Goal: Information Seeking & Learning: Learn about a topic

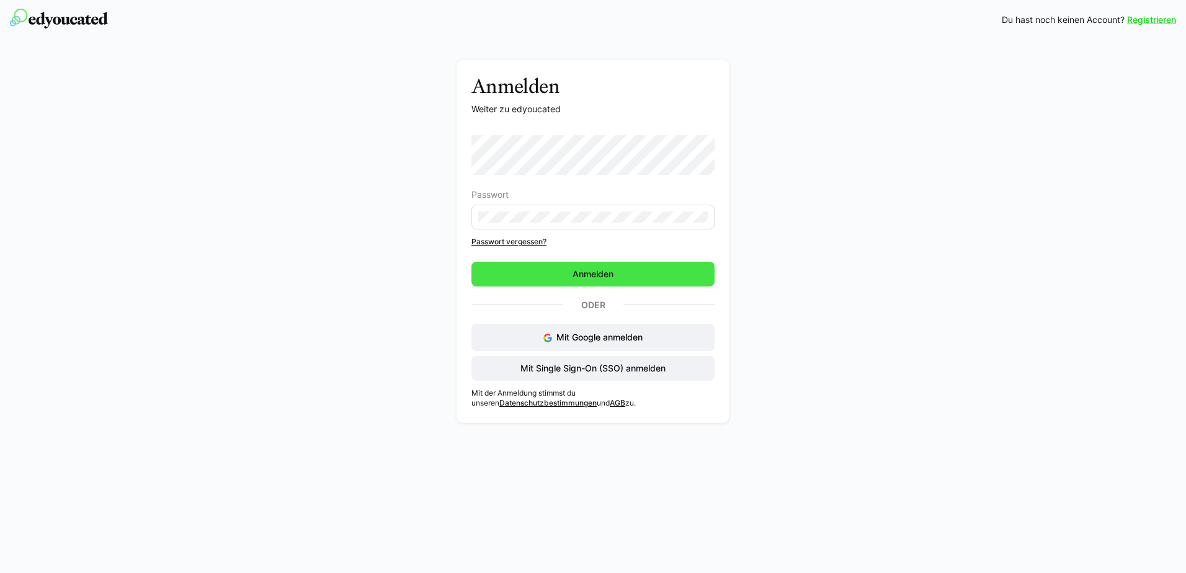
click at [592, 285] on span "Anmelden" at bounding box center [593, 274] width 243 height 25
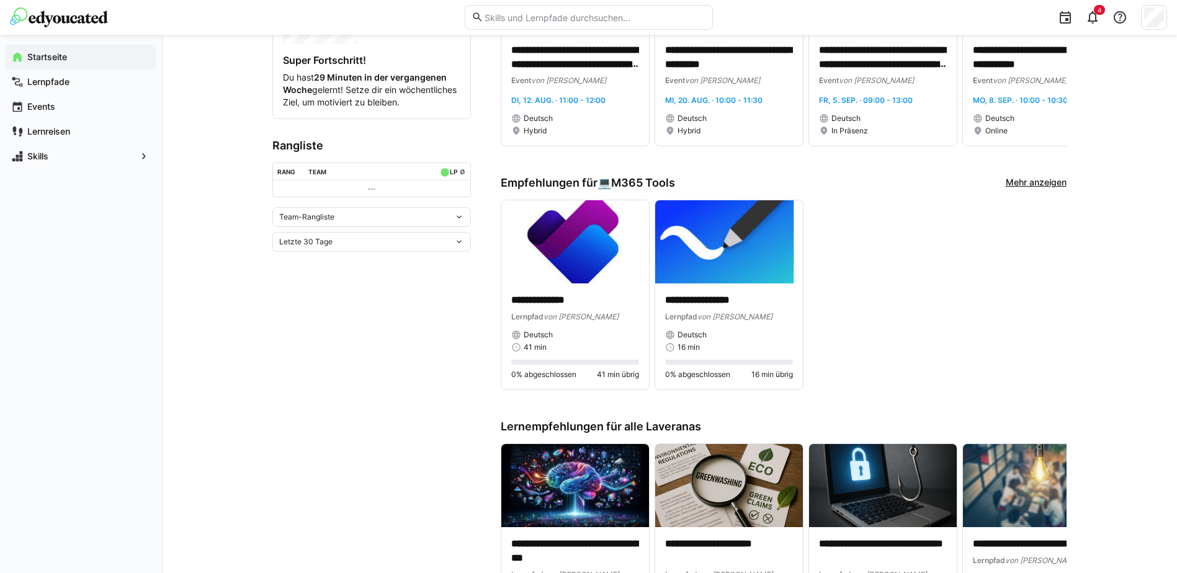
scroll to position [372, 0]
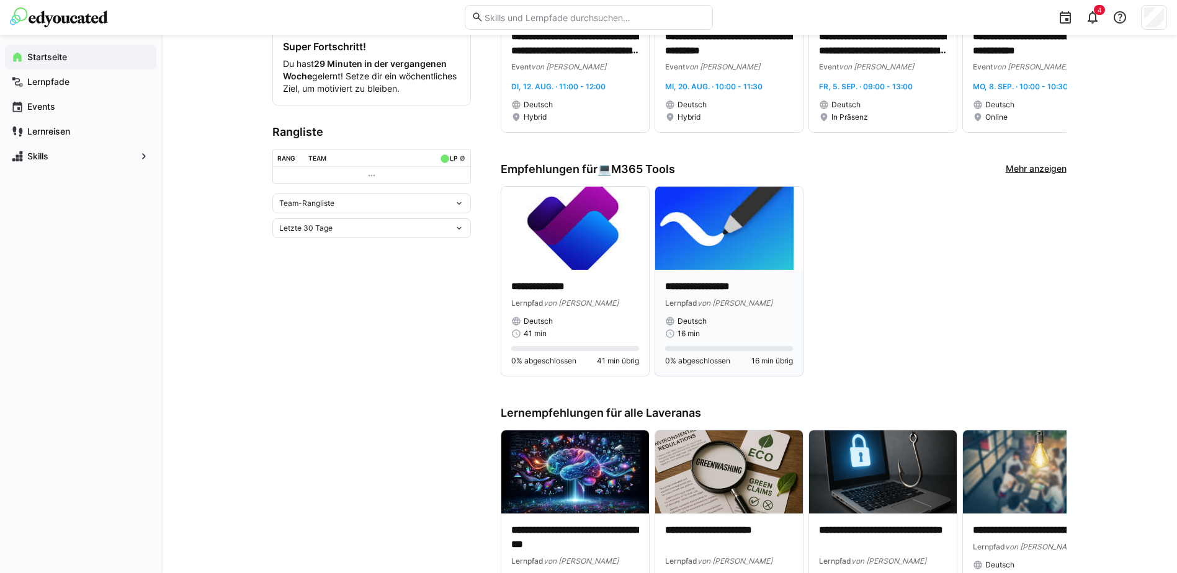
drag, startPoint x: 696, startPoint y: 281, endPoint x: 684, endPoint y: 287, distance: 13.9
click at [684, 287] on p "**********" at bounding box center [729, 287] width 128 height 14
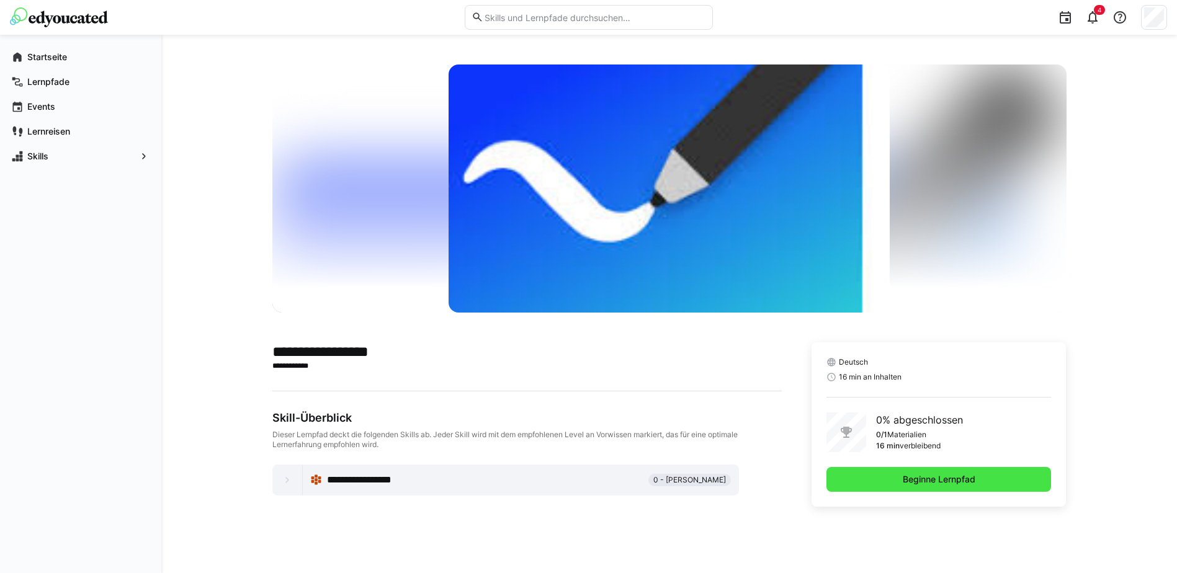
click at [904, 483] on span "Beginne Lernpfad" at bounding box center [939, 479] width 76 height 12
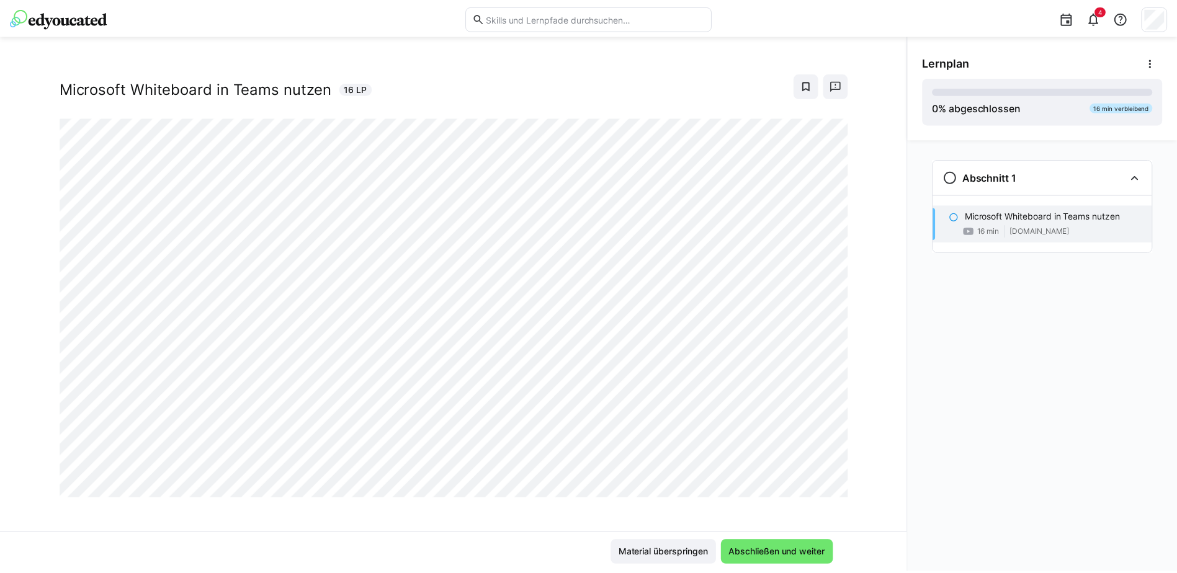
scroll to position [21, 0]
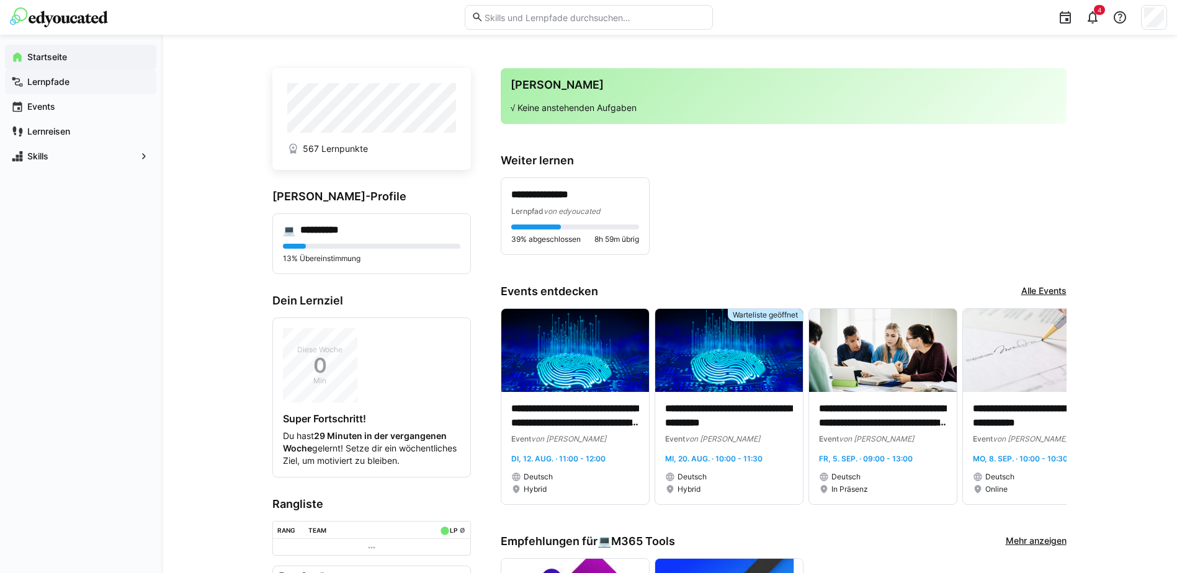
click at [0, 0] on app-navigation-label "Lernpfade" at bounding box center [0, 0] width 0 height 0
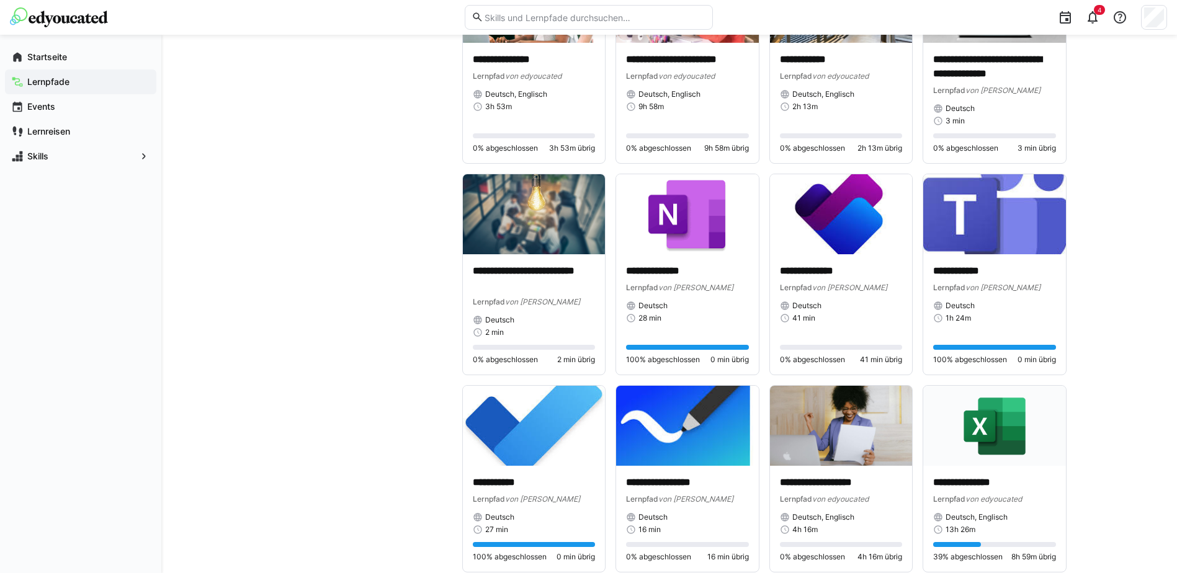
scroll to position [2109, 0]
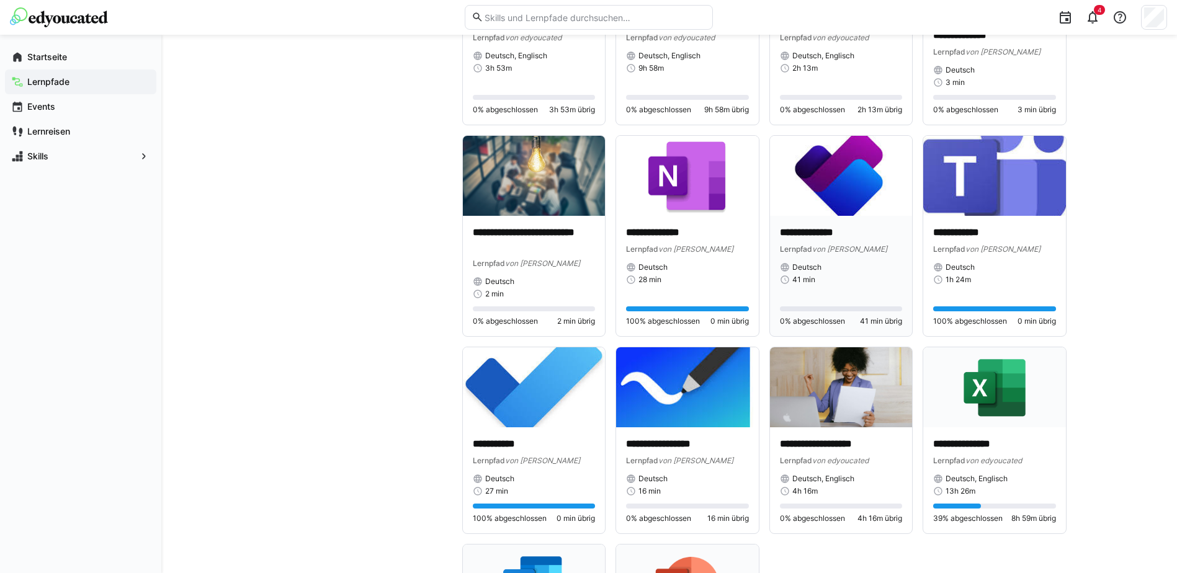
click at [814, 230] on p "**********" at bounding box center [841, 233] width 123 height 14
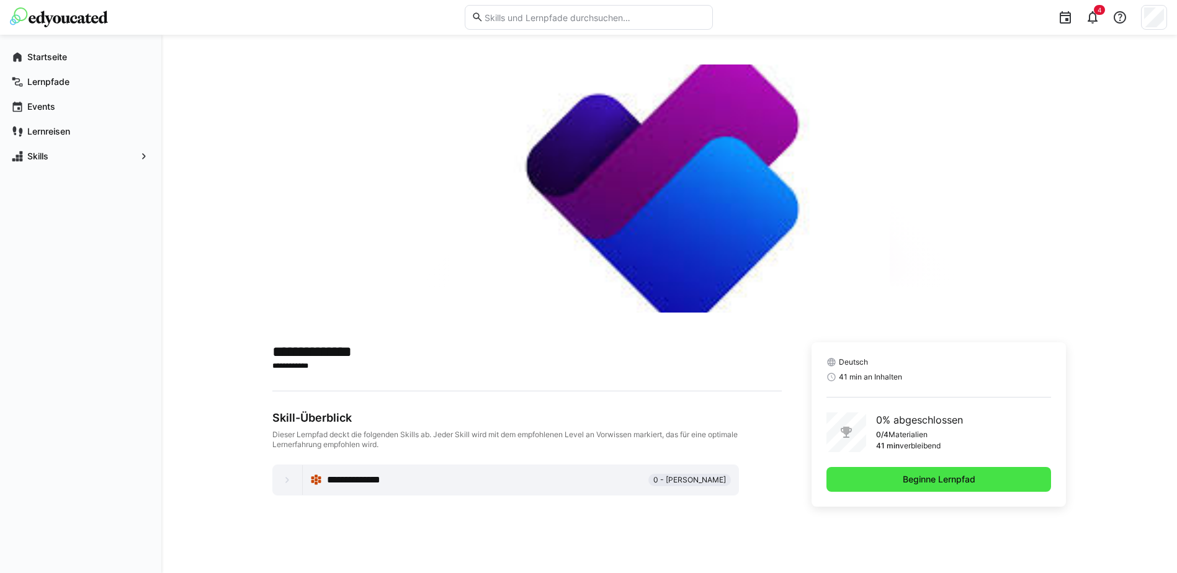
click at [922, 480] on span "Beginne Lernpfad" at bounding box center [939, 479] width 76 height 12
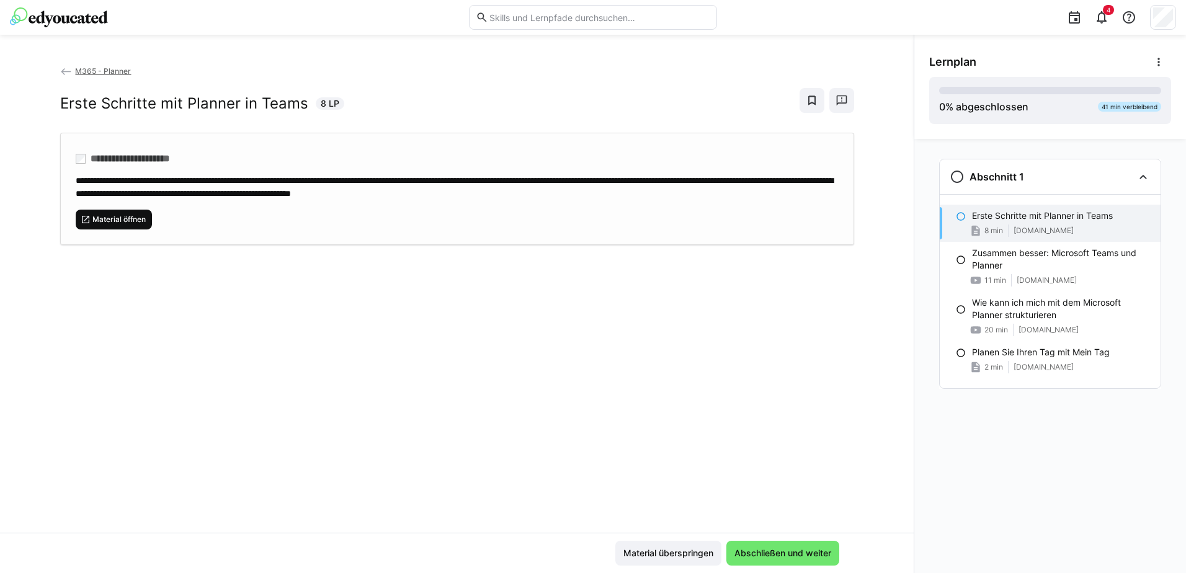
click at [127, 220] on span "Material öffnen" at bounding box center [119, 220] width 56 height 10
drag, startPoint x: 264, startPoint y: 324, endPoint x: 235, endPoint y: 269, distance: 62.2
click at [258, 316] on div "**********" at bounding box center [457, 299] width 914 height 468
click at [117, 215] on span "Material öffnen" at bounding box center [119, 220] width 56 height 10
click at [1005, 217] on p "Erste Schritte mit Planner in Teams" at bounding box center [1042, 216] width 141 height 12
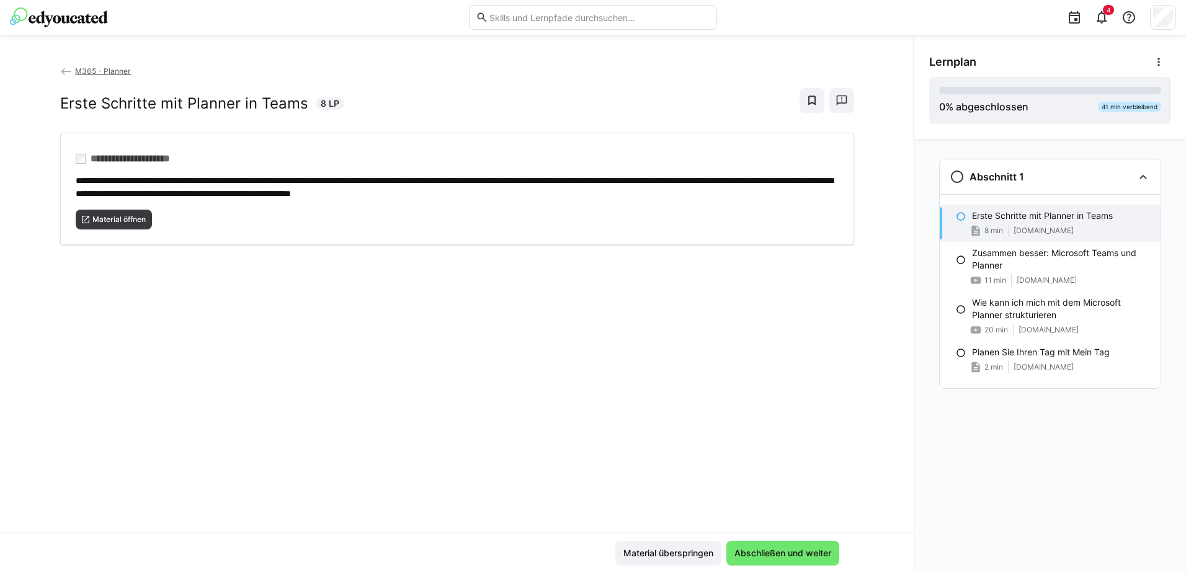
click at [1015, 217] on p "Erste Schritte mit Planner in Teams" at bounding box center [1042, 216] width 141 height 12
click at [1145, 178] on eds-icon at bounding box center [1143, 176] width 15 height 15
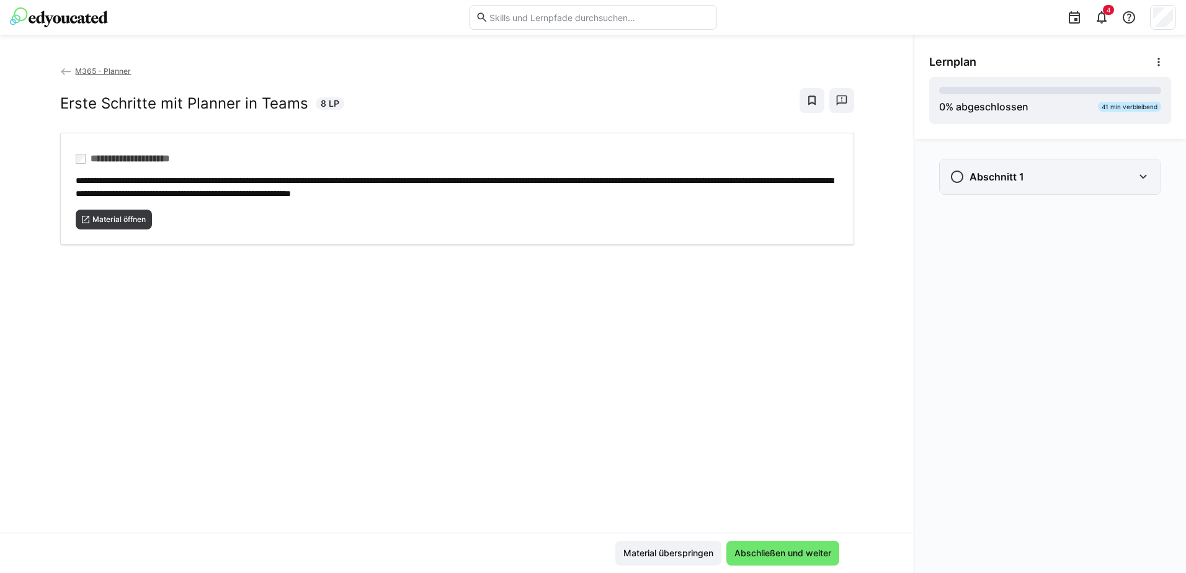
click at [1145, 178] on eds-icon at bounding box center [1143, 176] width 15 height 15
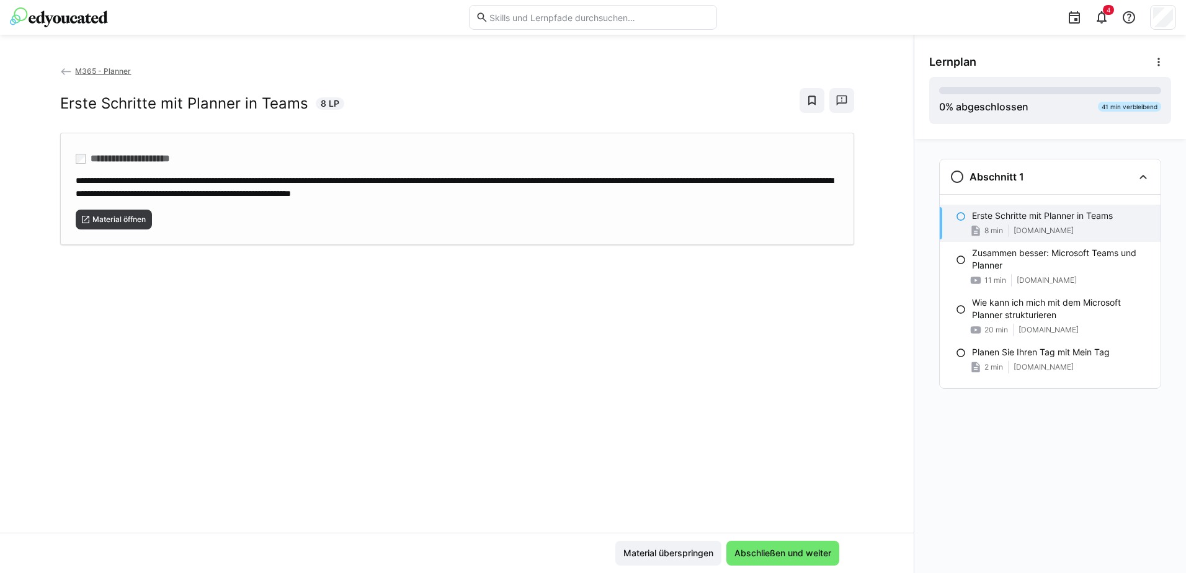
click at [159, 189] on span "**********" at bounding box center [455, 187] width 758 height 22
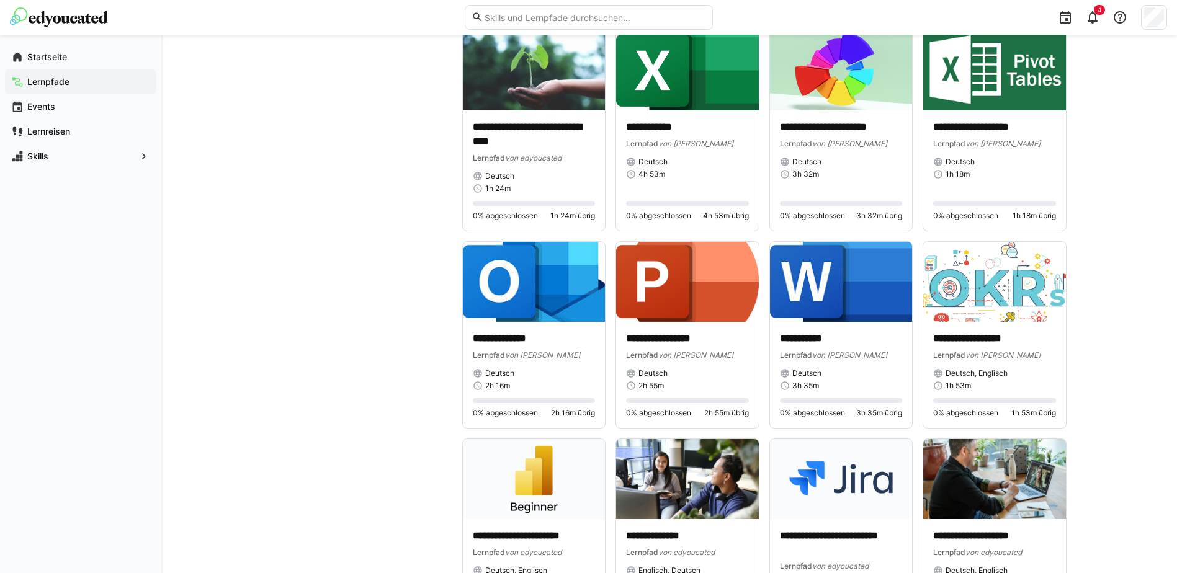
scroll to position [2649, 0]
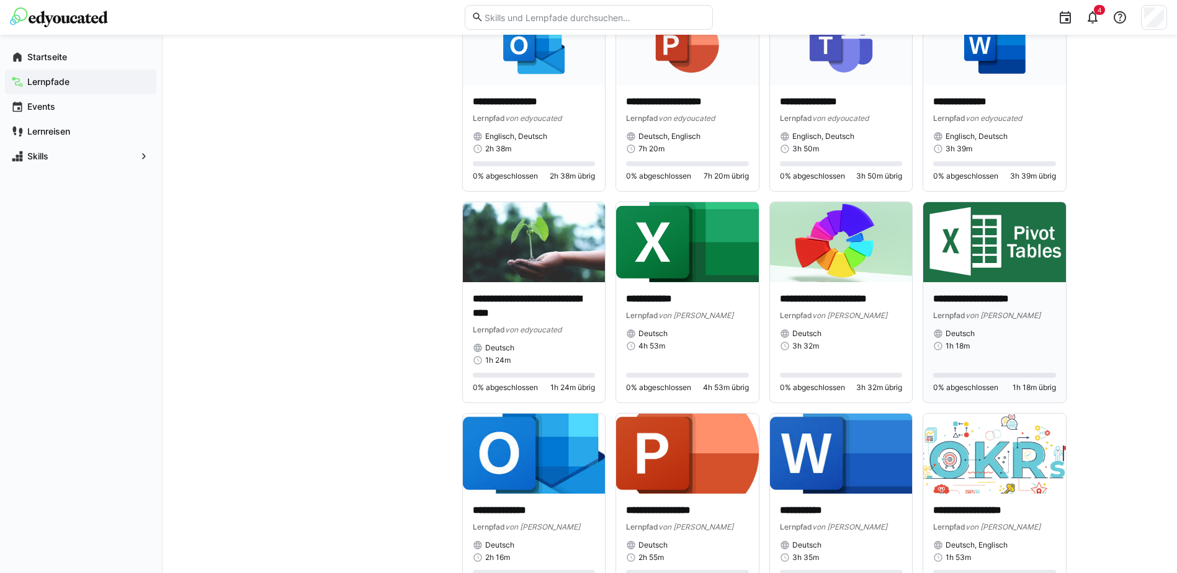
click at [954, 285] on div "**********" at bounding box center [994, 342] width 143 height 120
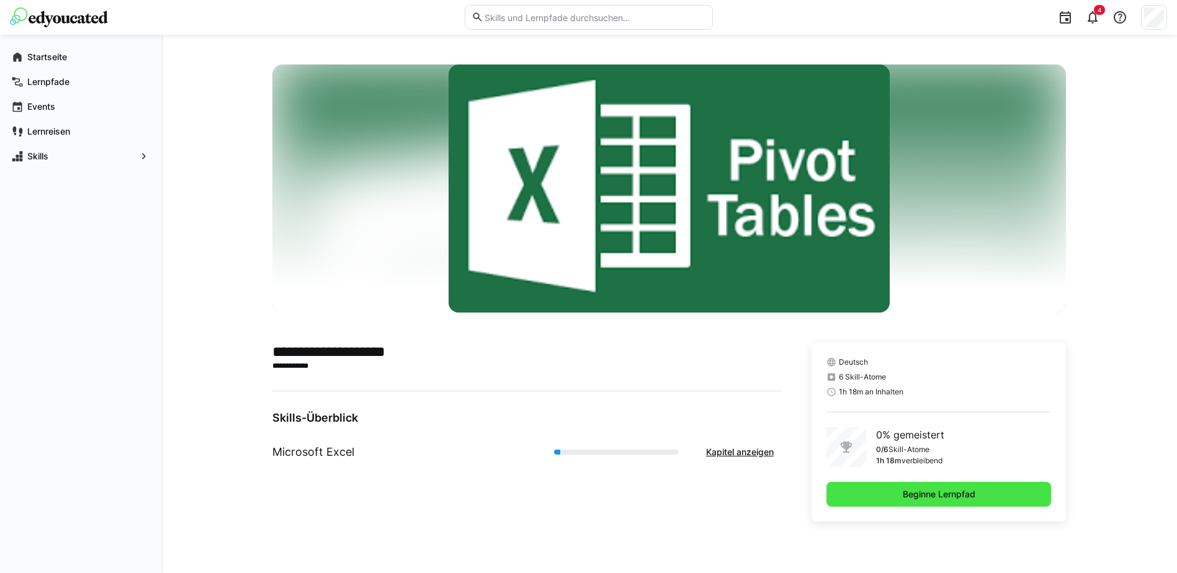
click at [923, 492] on span "Beginne Lernpfad" at bounding box center [939, 494] width 76 height 12
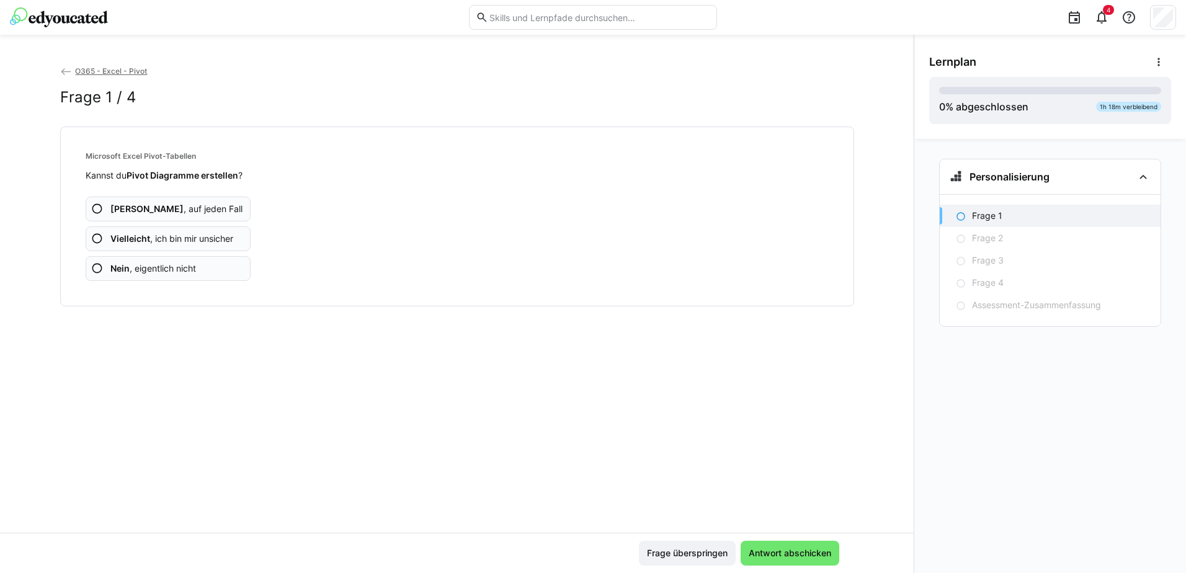
click at [97, 270] on eds-icon at bounding box center [97, 268] width 12 height 12
click at [100, 269] on eds-icon at bounding box center [97, 268] width 12 height 12
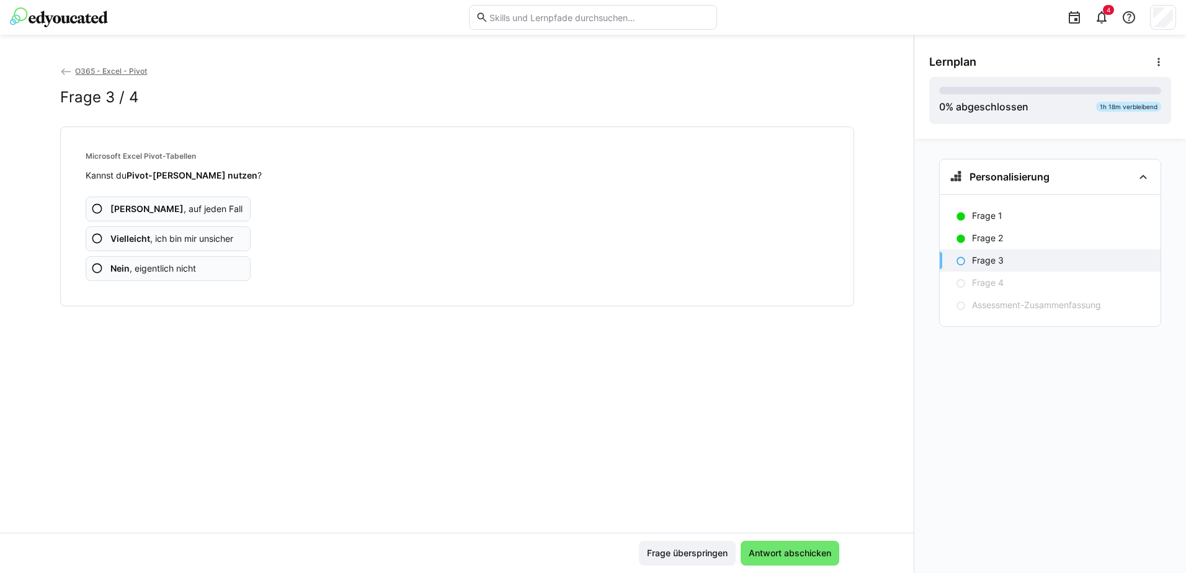
click at [96, 268] on eds-icon at bounding box center [97, 268] width 12 height 12
click at [98, 268] on eds-icon at bounding box center [97, 268] width 12 height 12
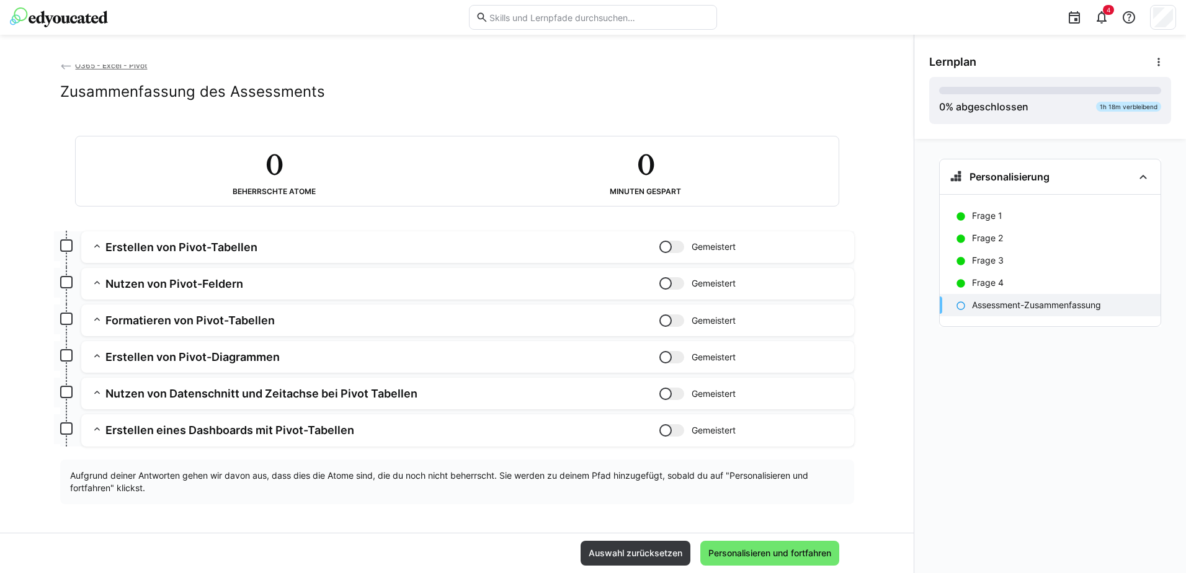
scroll to position [7, 0]
click at [751, 556] on span "Personalisieren und fortfahren" at bounding box center [770, 553] width 127 height 12
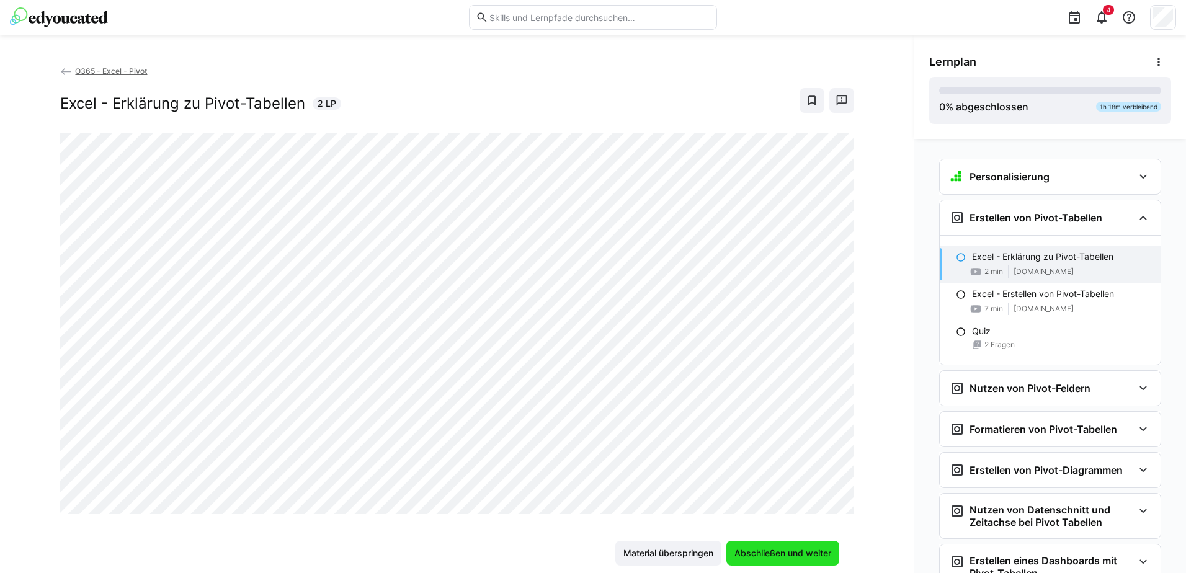
click at [762, 557] on span "Abschließen und weiter" at bounding box center [783, 553] width 101 height 12
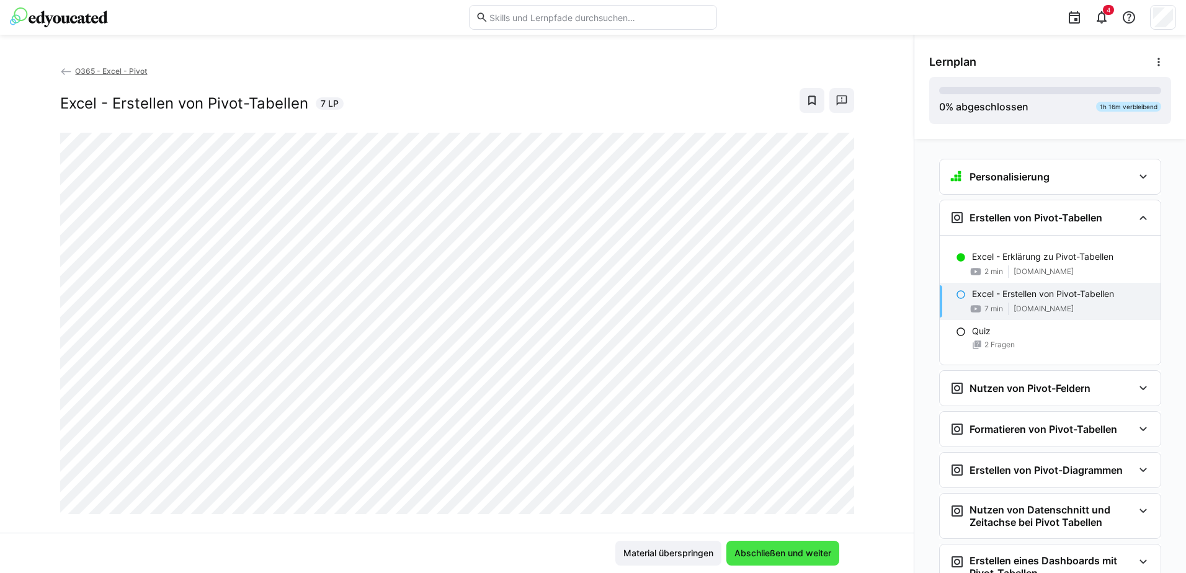
click at [792, 550] on span "Abschließen und weiter" at bounding box center [783, 553] width 101 height 12
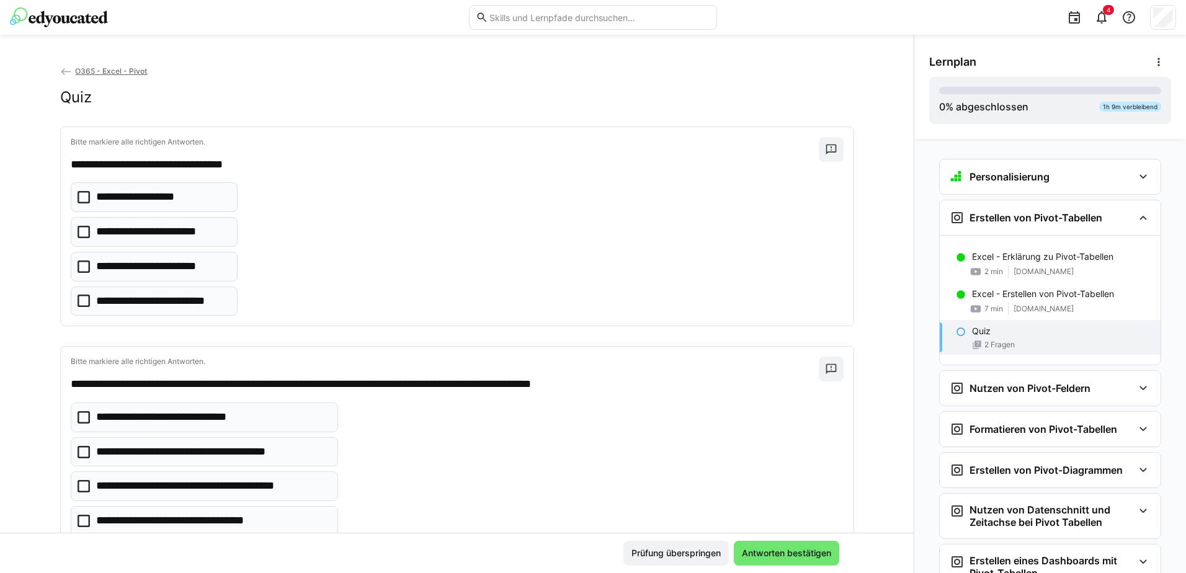
click at [79, 264] on icon at bounding box center [84, 267] width 12 height 12
click at [78, 302] on icon at bounding box center [84, 301] width 12 height 12
click at [81, 232] on icon at bounding box center [84, 232] width 12 height 12
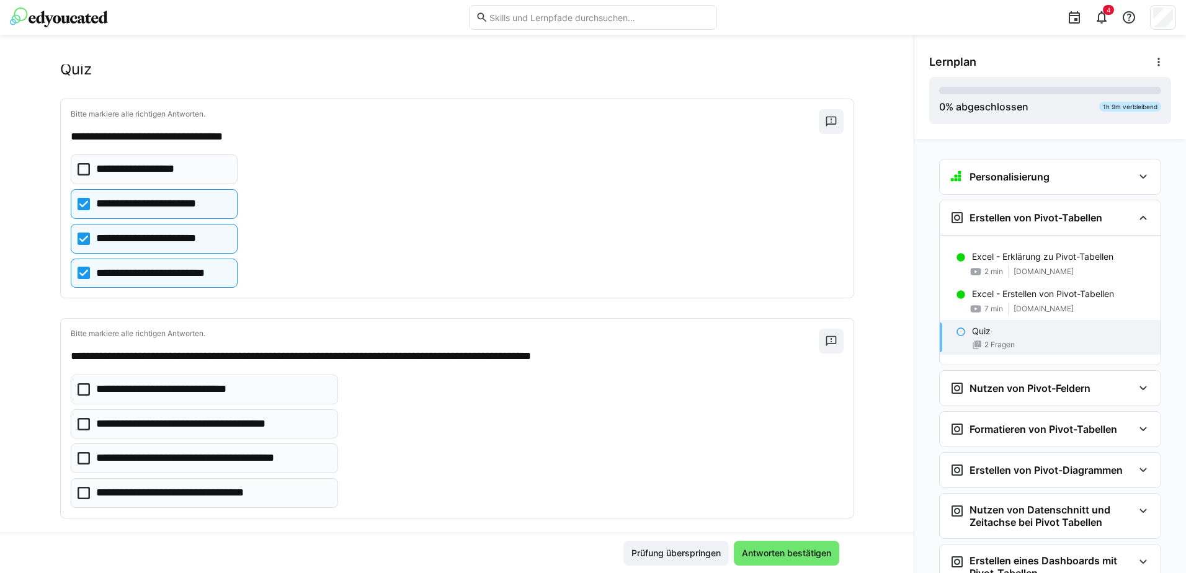
scroll to position [43, 0]
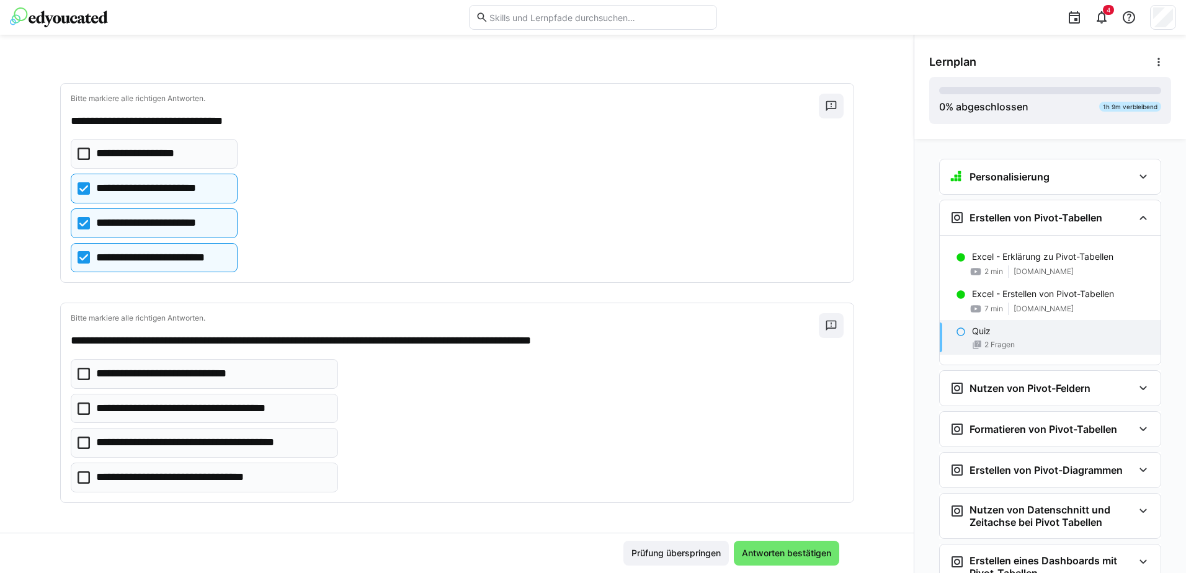
click at [81, 375] on icon at bounding box center [84, 374] width 12 height 12
click at [79, 479] on icon at bounding box center [84, 478] width 12 height 12
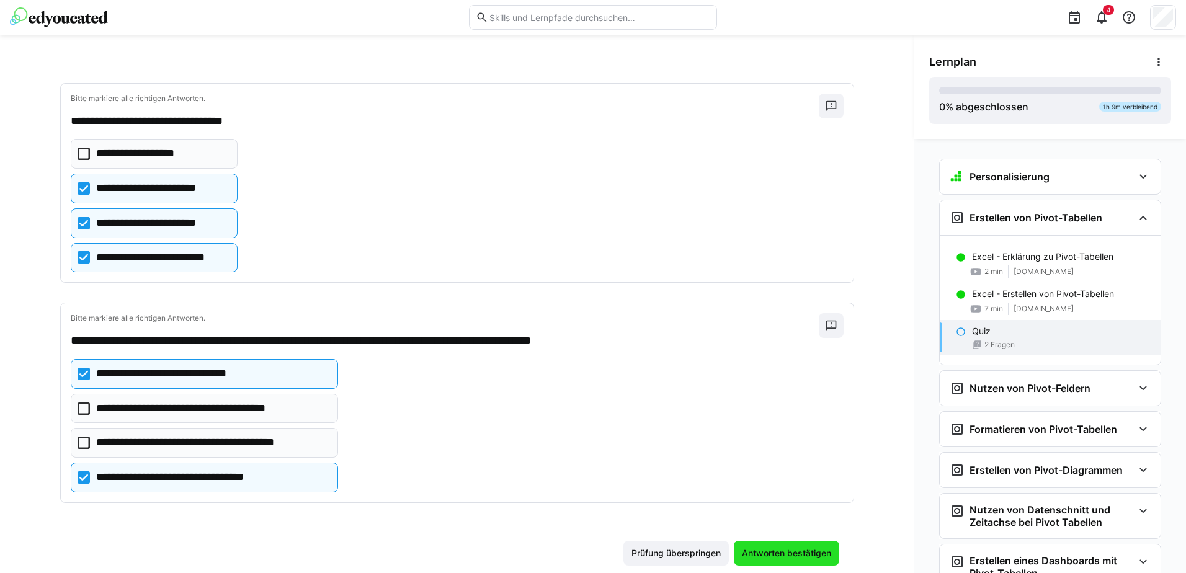
click at [779, 553] on span "Antworten bestätigen" at bounding box center [786, 553] width 93 height 12
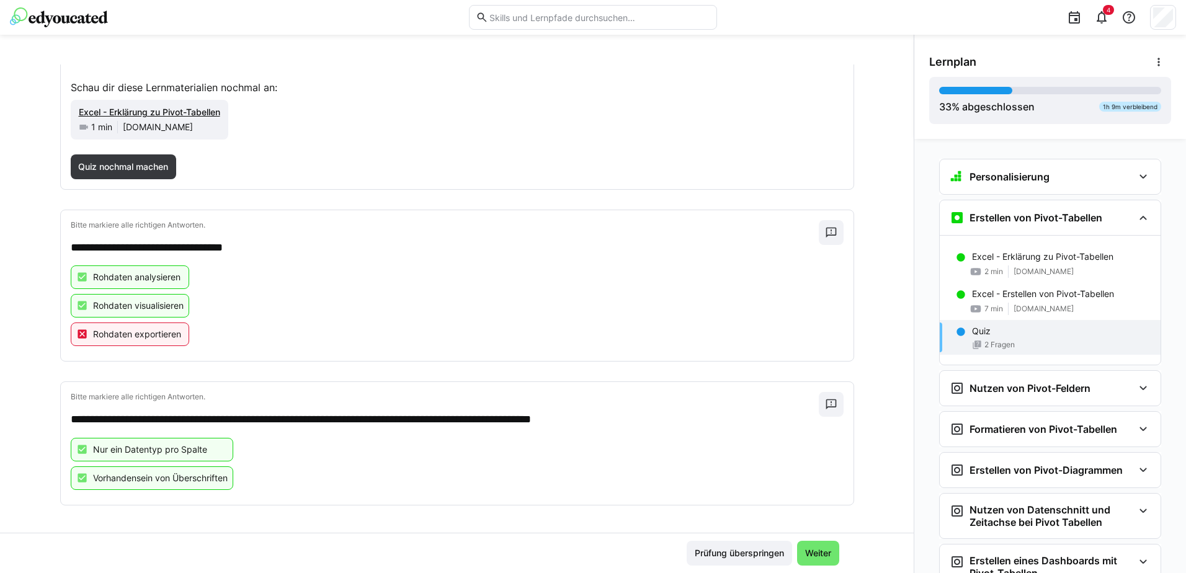
scroll to position [123, 0]
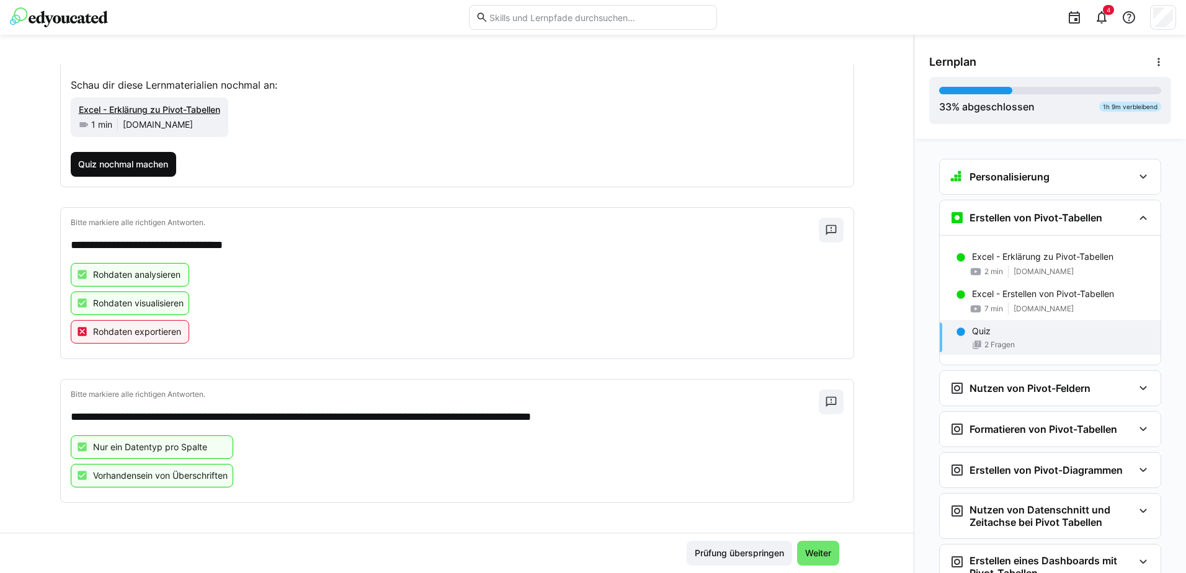
click at [117, 166] on span "Quiz nochmal machen" at bounding box center [123, 164] width 94 height 12
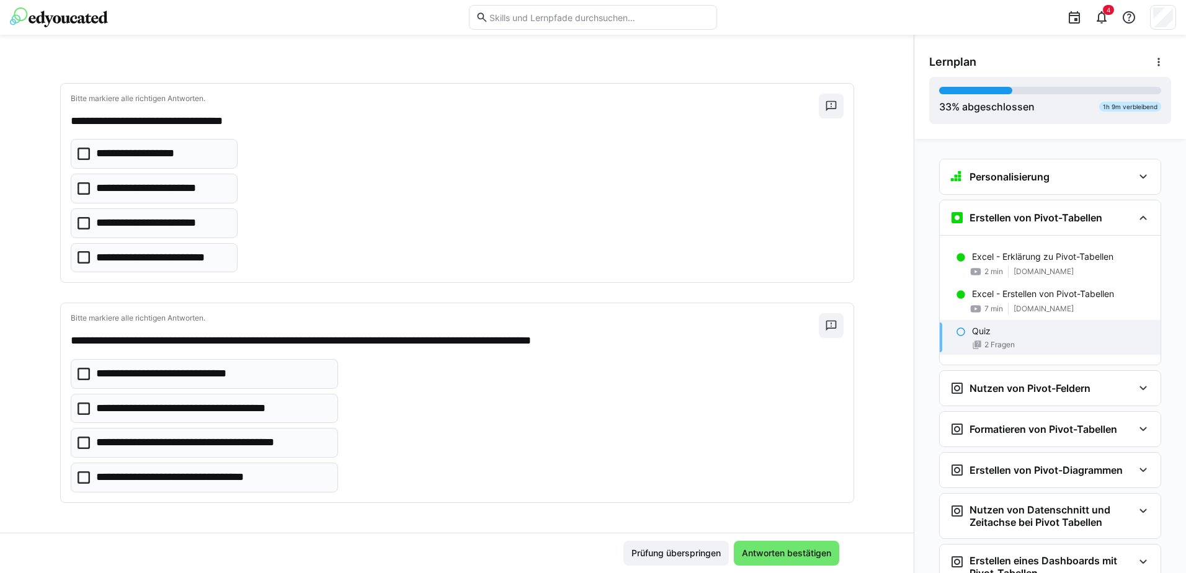
scroll to position [43, 0]
click at [81, 223] on icon at bounding box center [84, 223] width 12 height 12
click at [80, 257] on icon at bounding box center [84, 257] width 12 height 12
click at [79, 480] on icon at bounding box center [84, 478] width 12 height 12
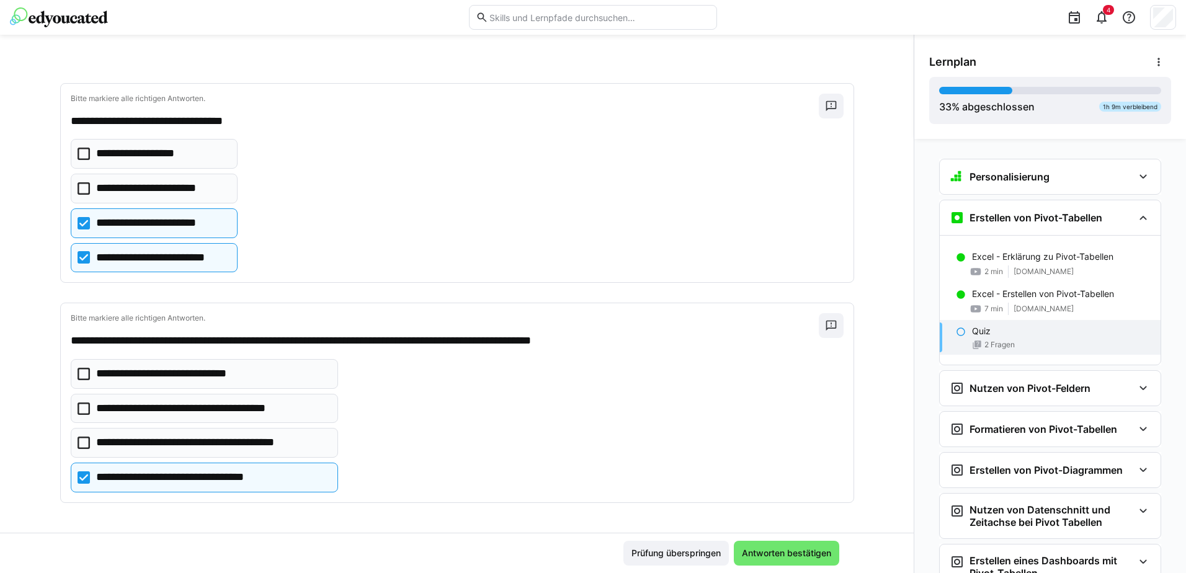
click at [78, 409] on icon at bounding box center [84, 409] width 12 height 12
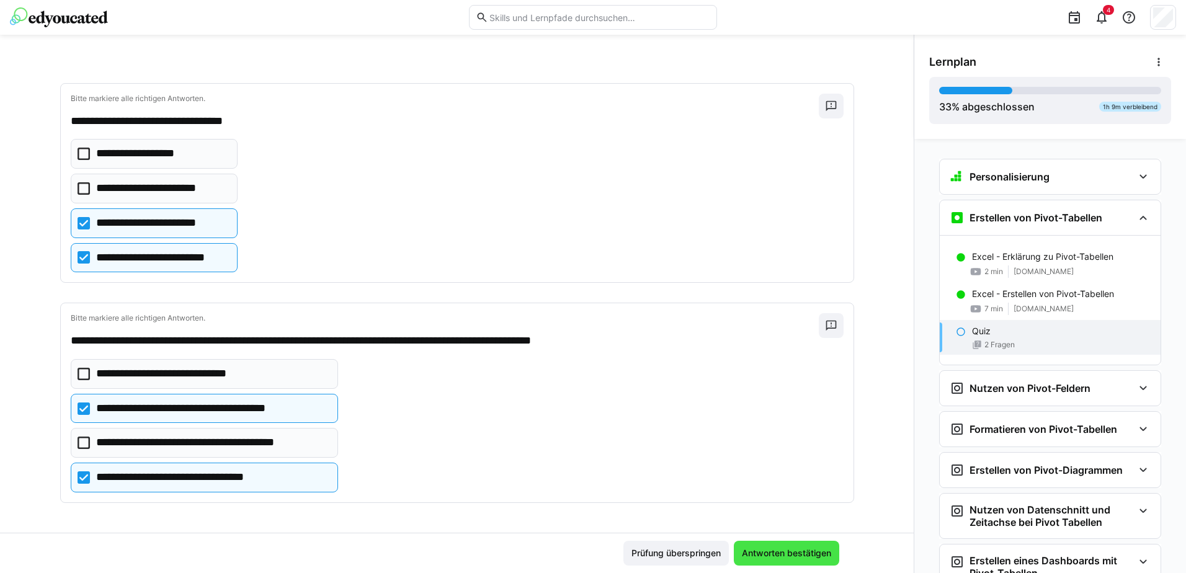
click at [813, 550] on span "Antworten bestätigen" at bounding box center [786, 553] width 93 height 12
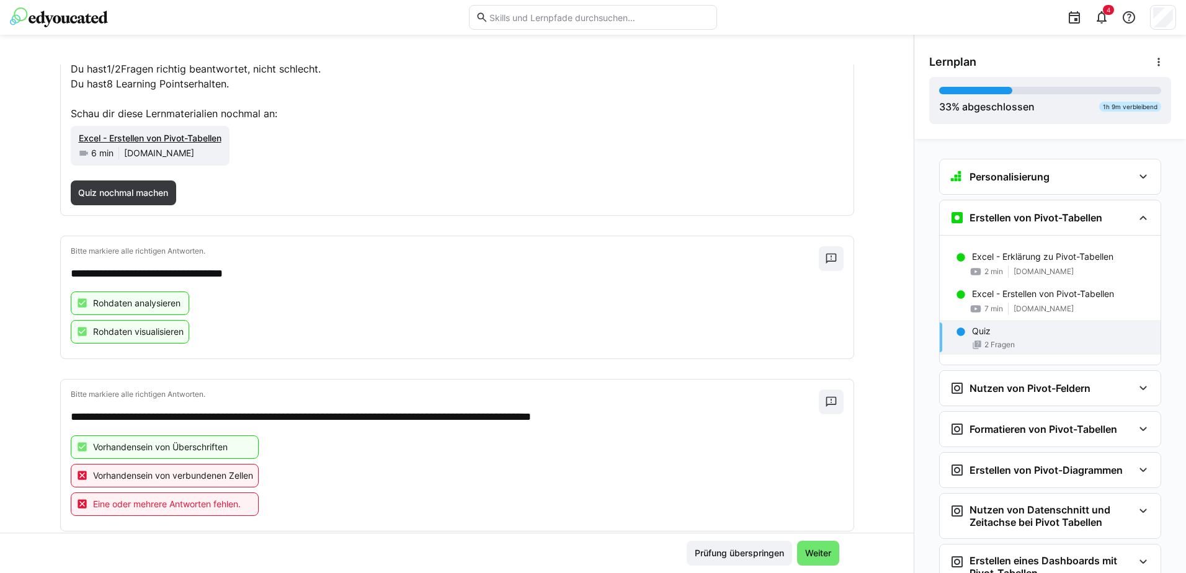
scroll to position [123, 0]
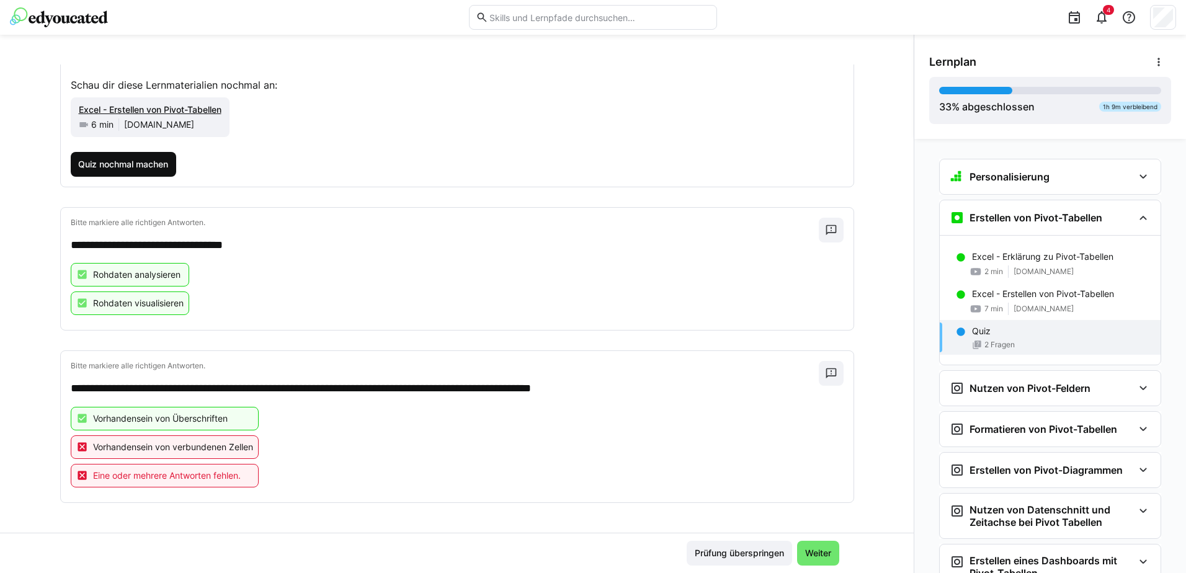
click at [90, 159] on span "Quiz nochmal machen" at bounding box center [123, 164] width 94 height 12
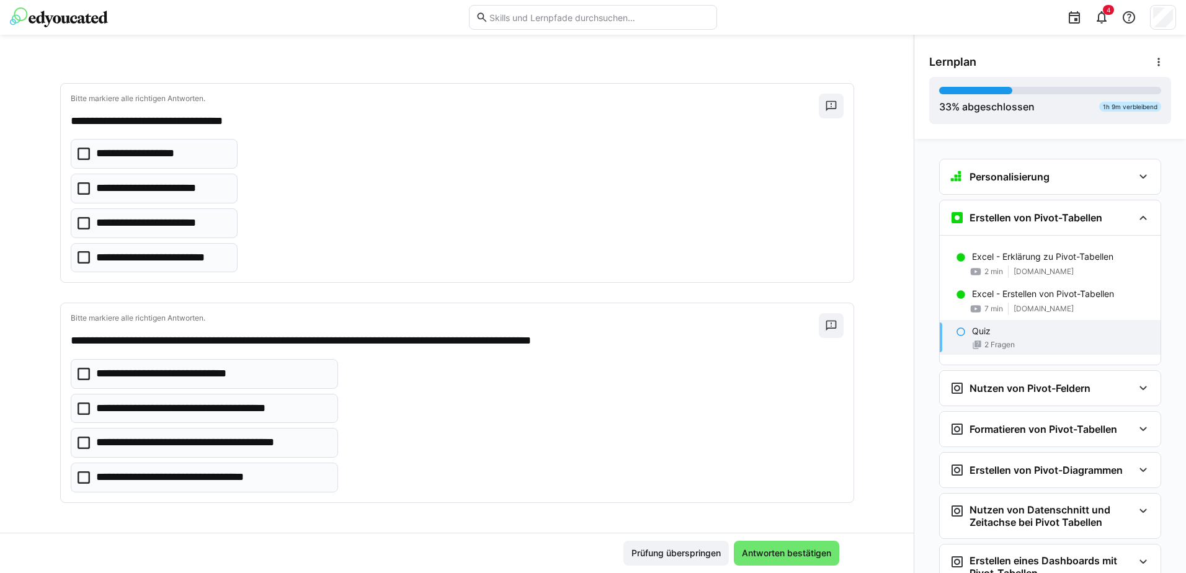
click at [78, 223] on icon at bounding box center [84, 223] width 12 height 12
click at [78, 478] on icon at bounding box center [84, 478] width 12 height 12
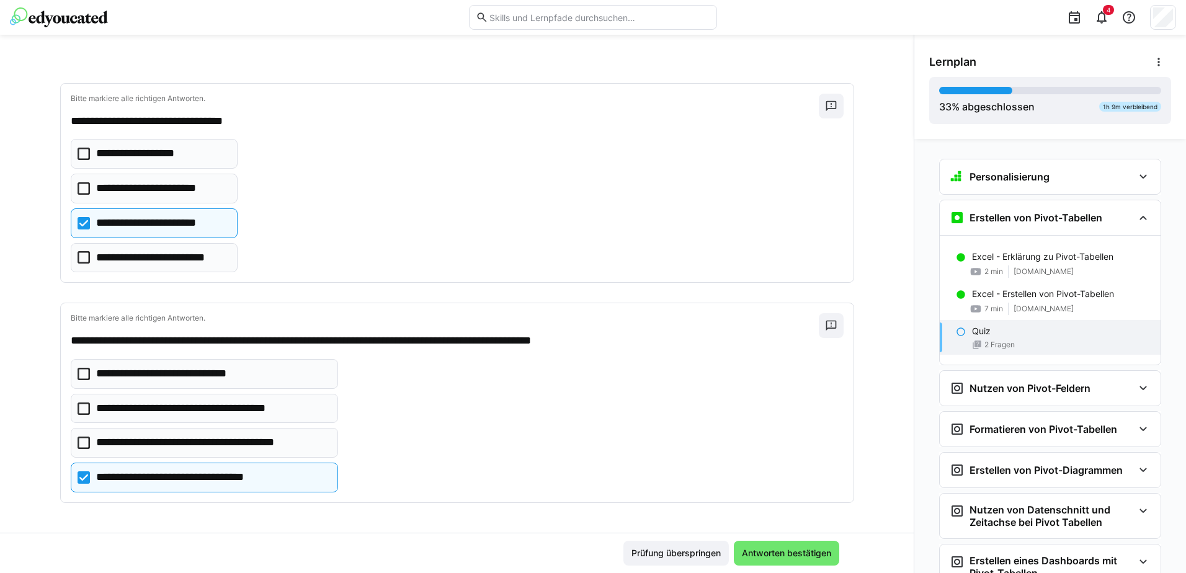
click at [79, 374] on icon at bounding box center [84, 374] width 12 height 12
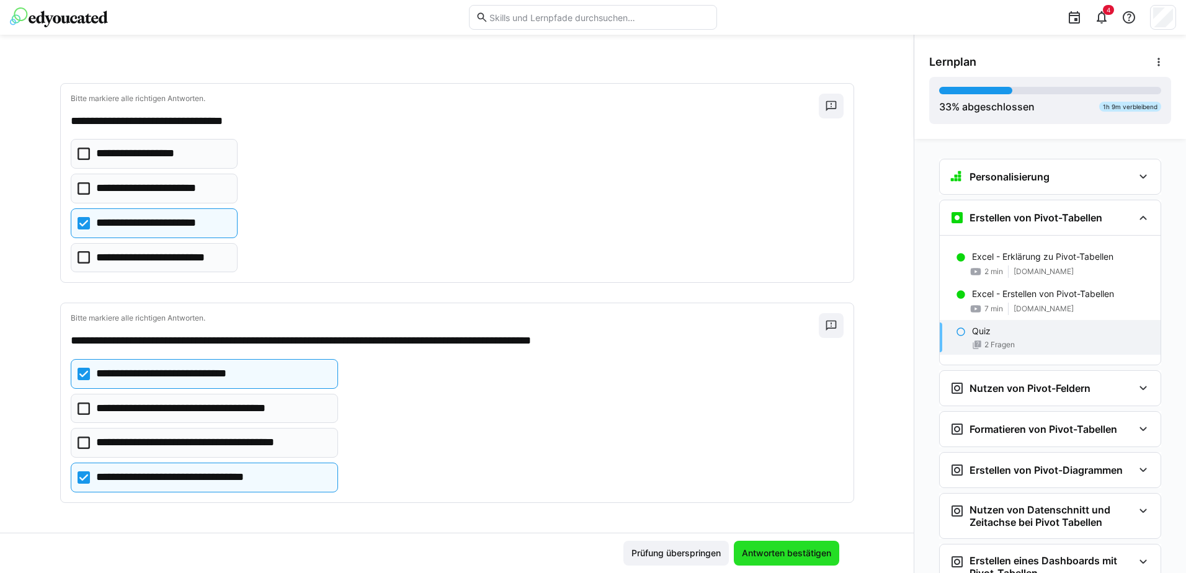
click at [771, 553] on span "Antworten bestätigen" at bounding box center [786, 553] width 93 height 12
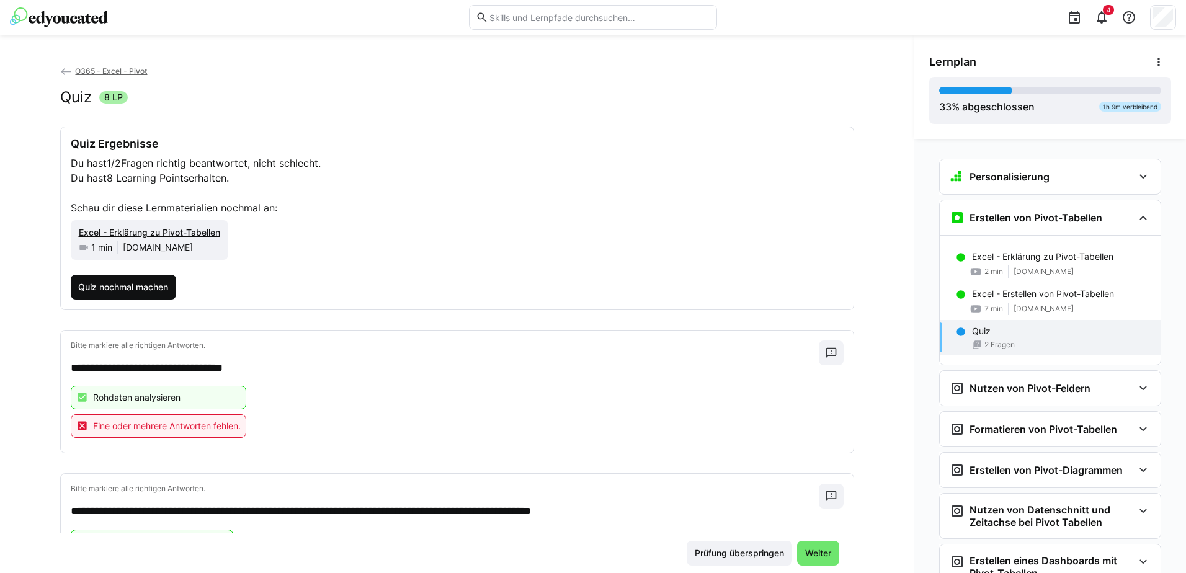
click at [136, 292] on span "Quiz nochmal machen" at bounding box center [123, 287] width 94 height 12
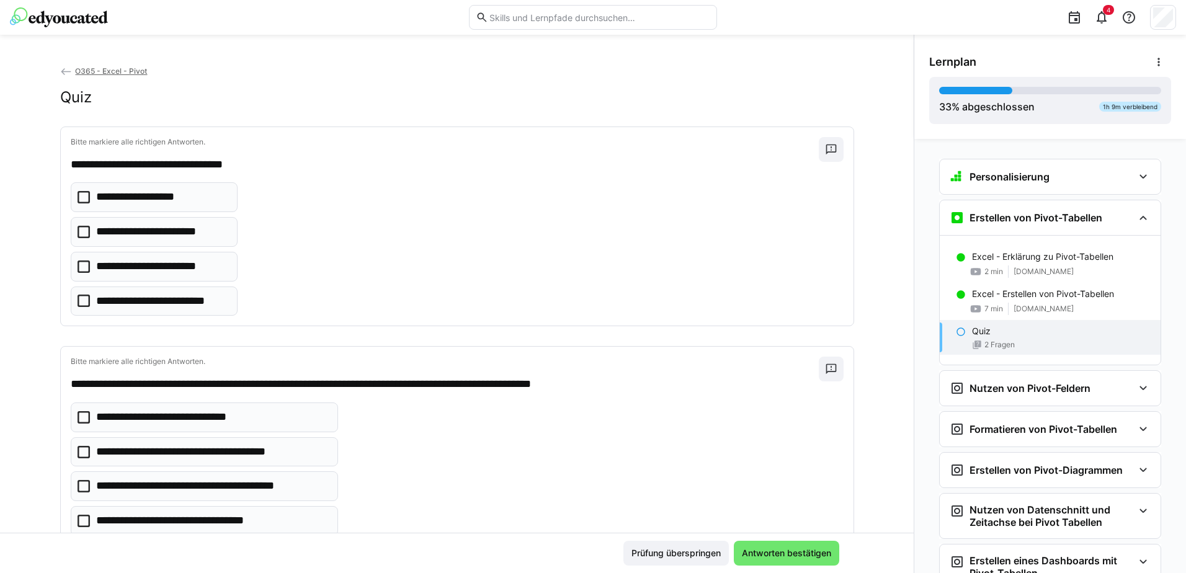
click at [78, 247] on app-quiz-question-multiple-choice-component "**********" at bounding box center [154, 248] width 167 height 133
click at [79, 237] on icon at bounding box center [84, 232] width 12 height 12
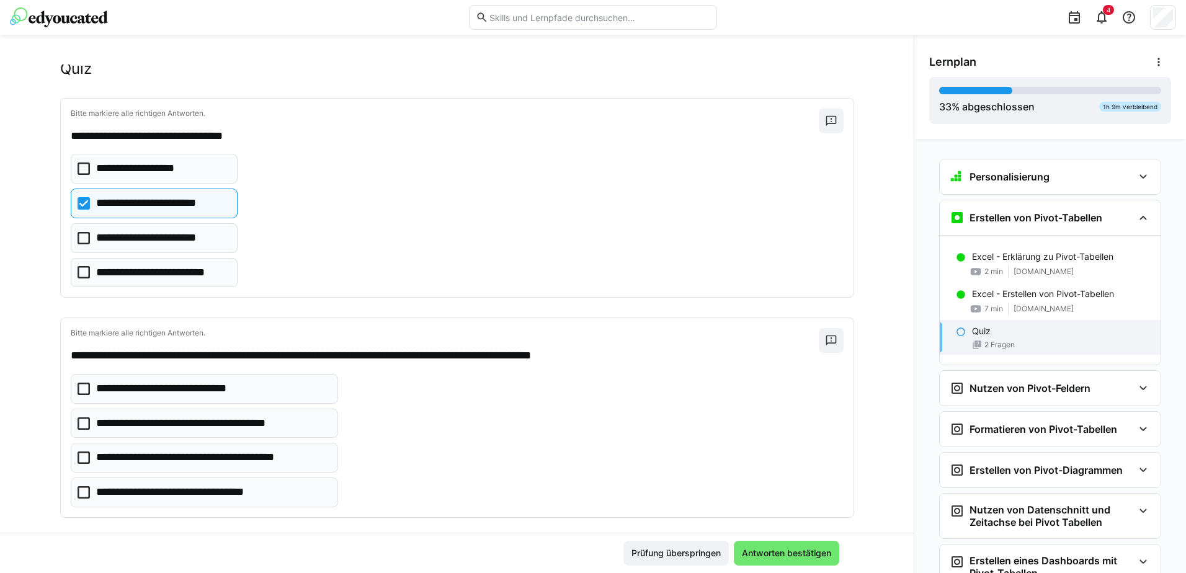
scroll to position [43, 0]
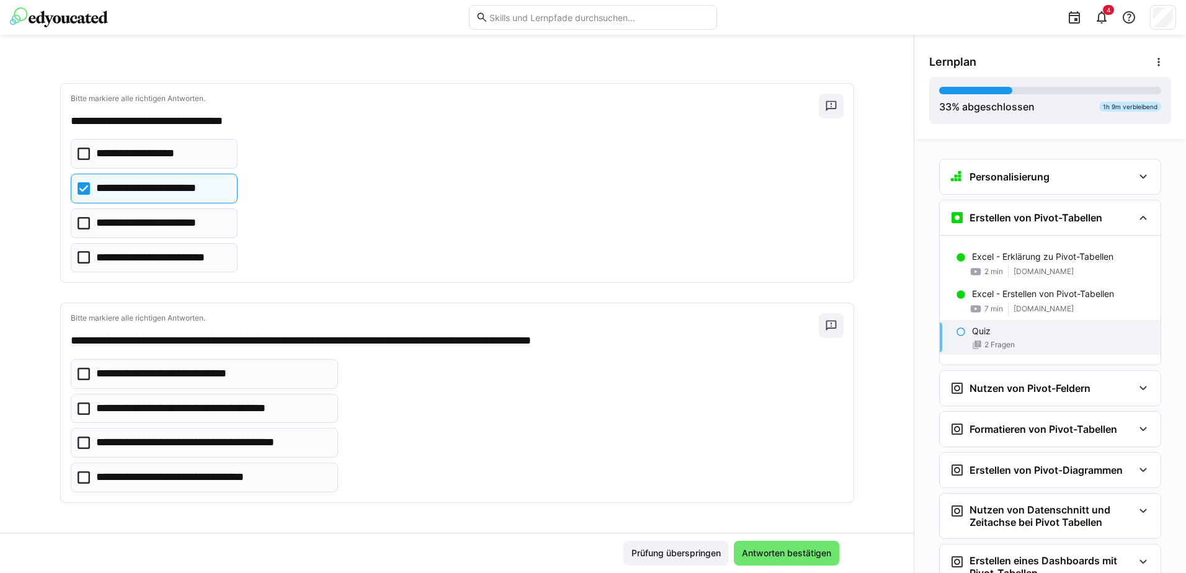
click at [81, 377] on icon at bounding box center [84, 374] width 12 height 12
click at [79, 478] on icon at bounding box center [84, 478] width 12 height 12
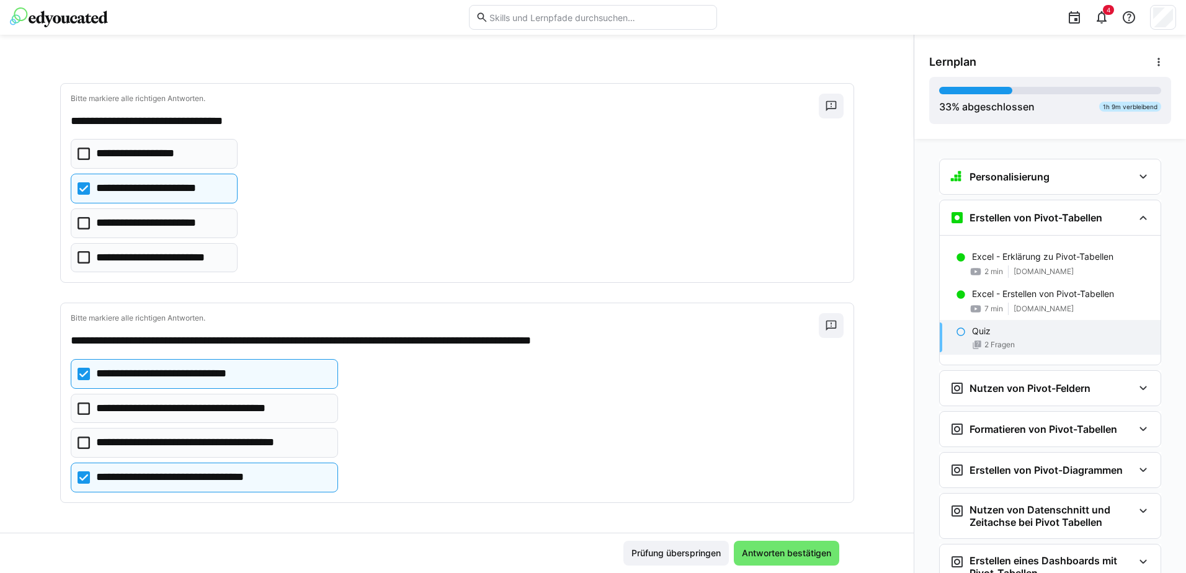
click at [78, 440] on icon at bounding box center [84, 443] width 12 height 12
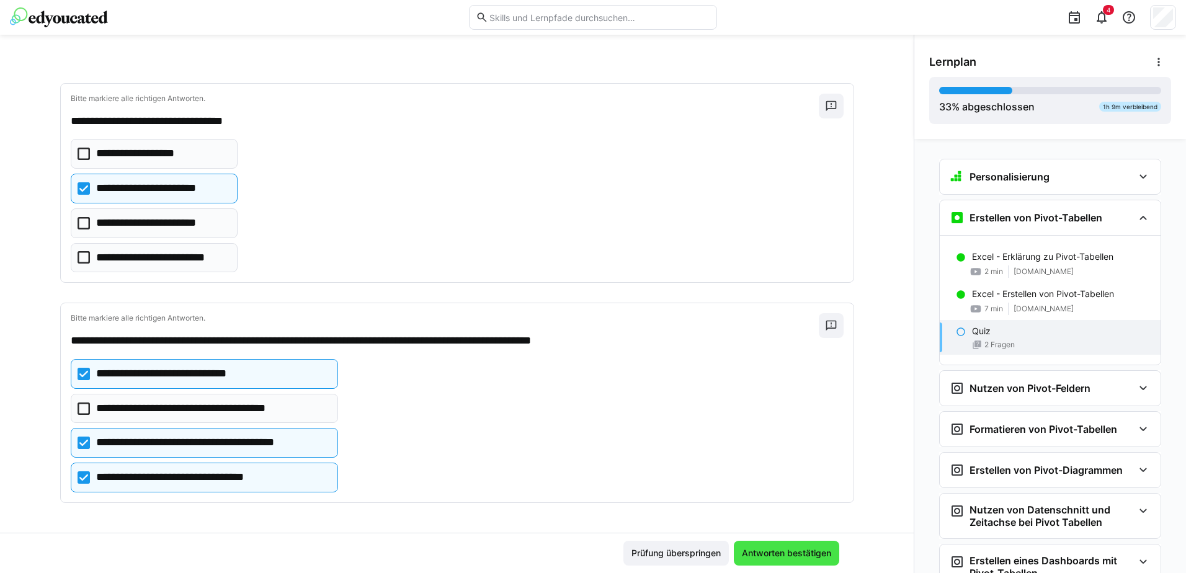
click at [760, 551] on span "Antworten bestätigen" at bounding box center [786, 553] width 93 height 12
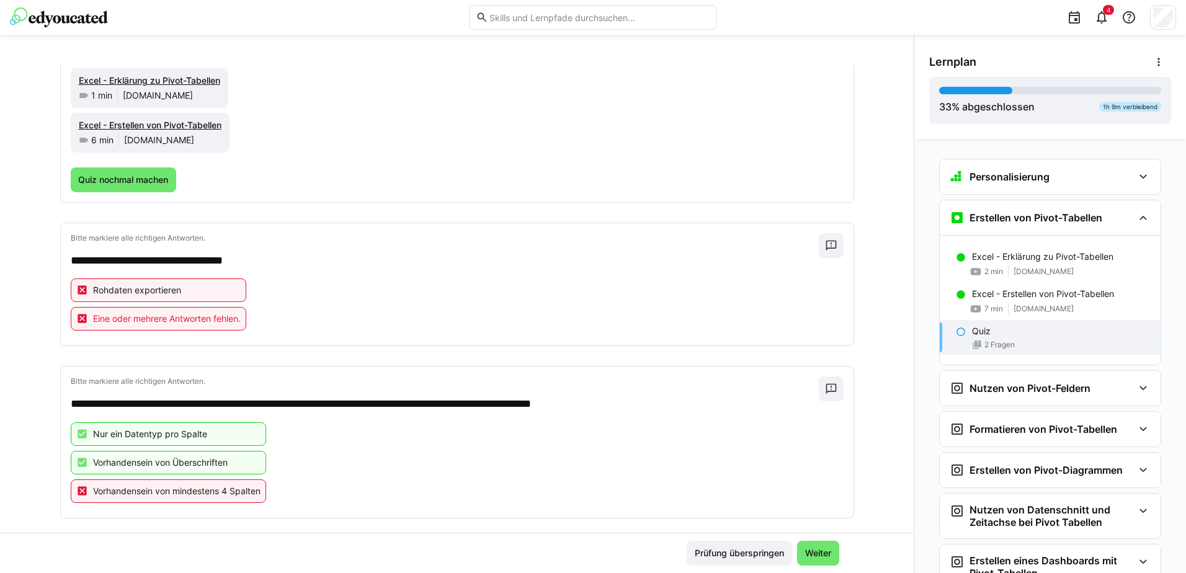
scroll to position [168, 0]
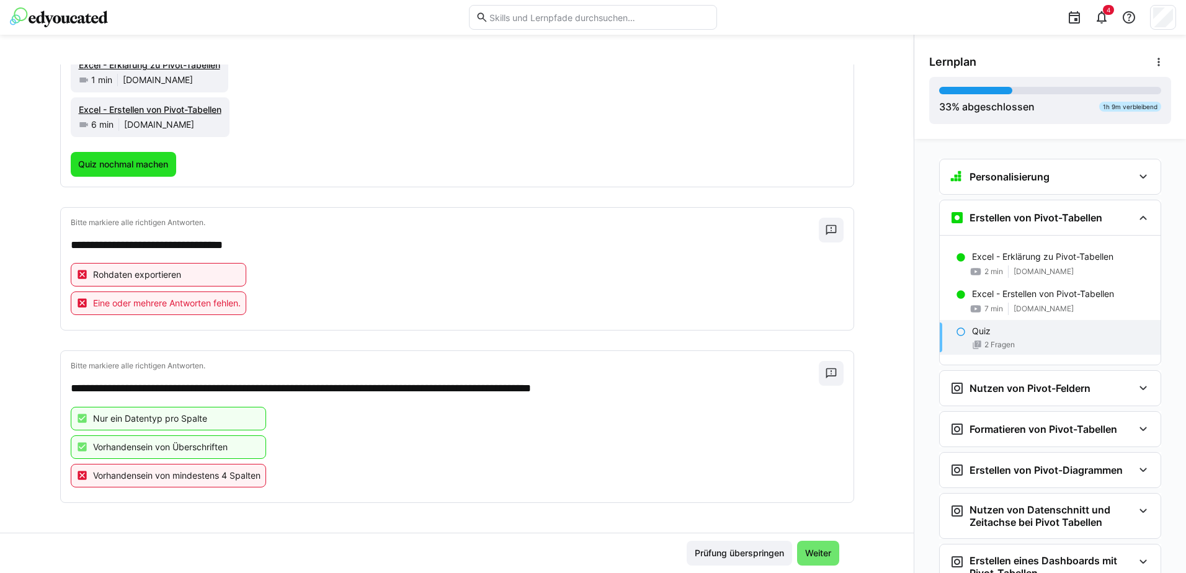
click at [131, 169] on span "Quiz nochmal machen" at bounding box center [123, 164] width 94 height 12
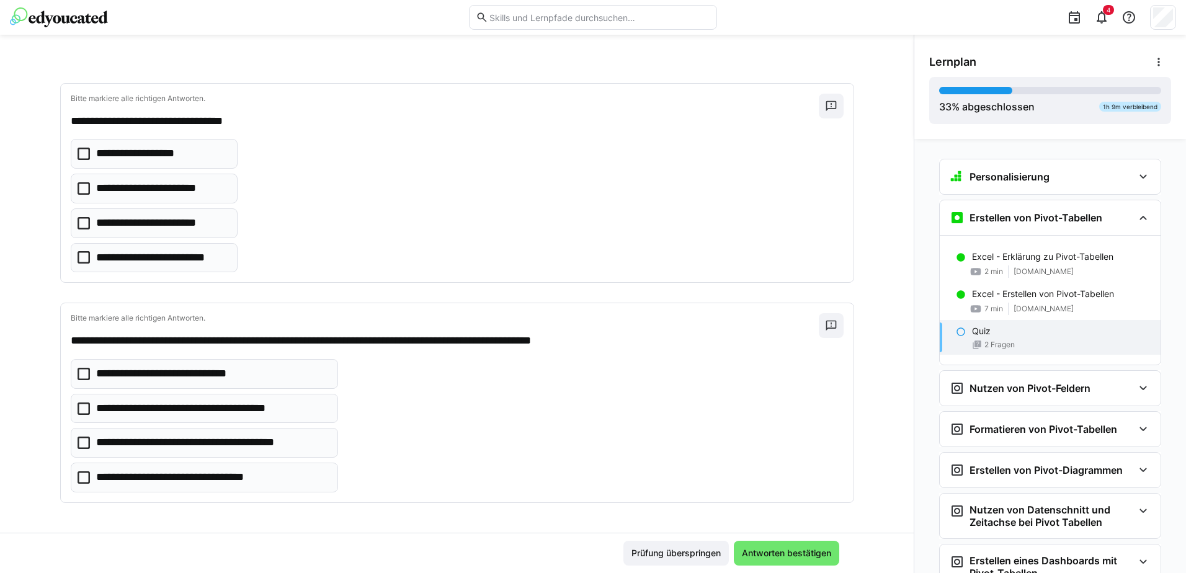
click at [78, 190] on icon at bounding box center [84, 188] width 12 height 12
click at [81, 224] on icon at bounding box center [84, 223] width 12 height 12
click at [78, 256] on icon at bounding box center [84, 257] width 12 height 12
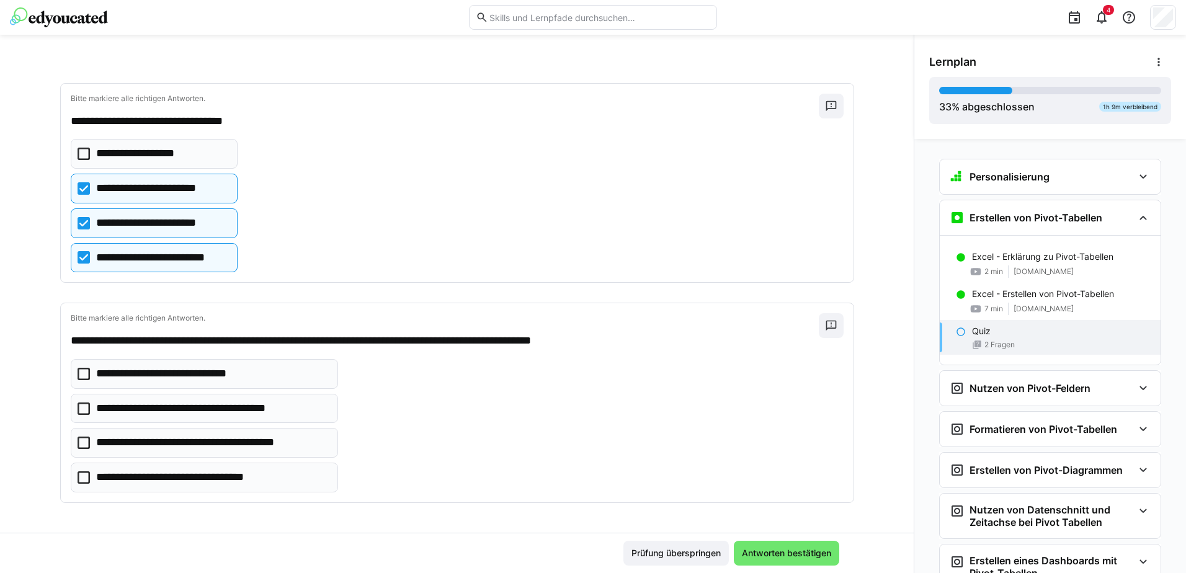
click at [78, 374] on icon at bounding box center [84, 374] width 12 height 12
click at [81, 481] on icon at bounding box center [84, 478] width 12 height 12
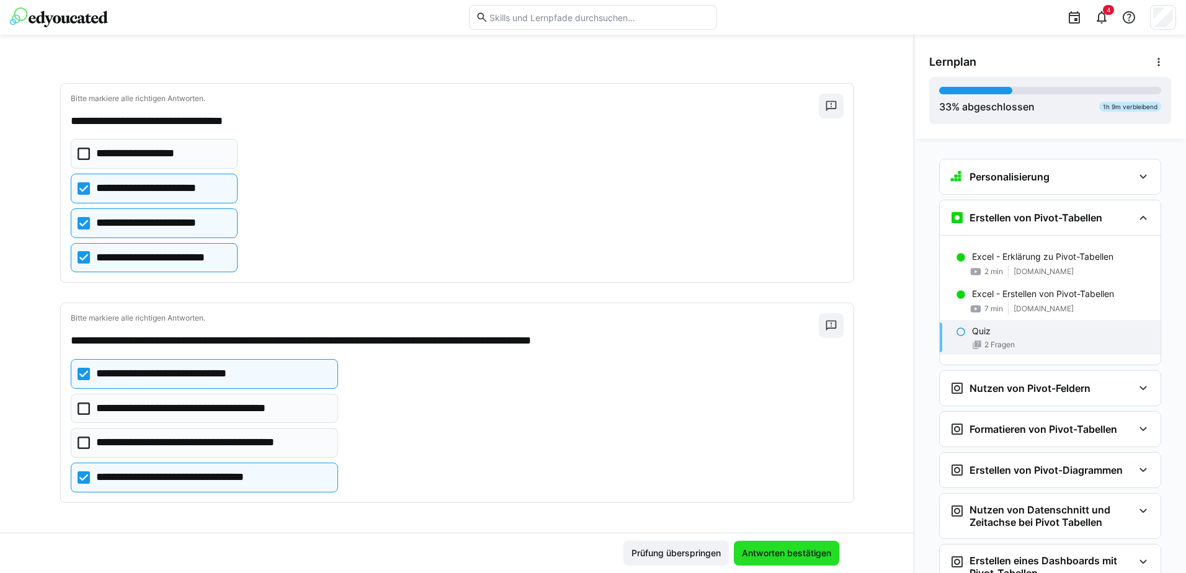
click at [776, 551] on span "Antworten bestätigen" at bounding box center [786, 553] width 93 height 12
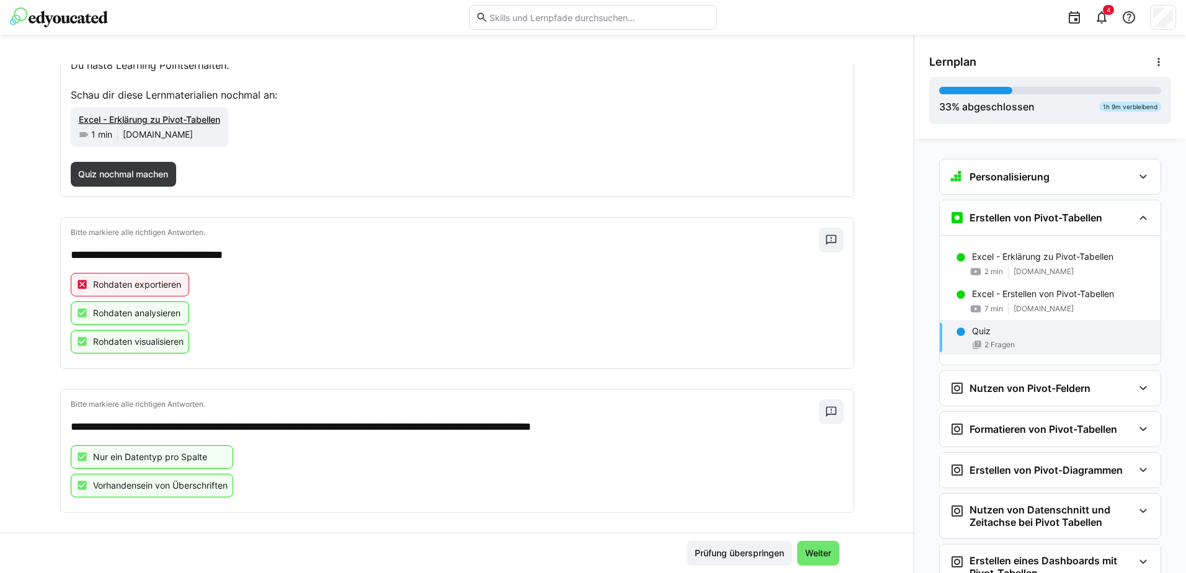
scroll to position [123, 0]
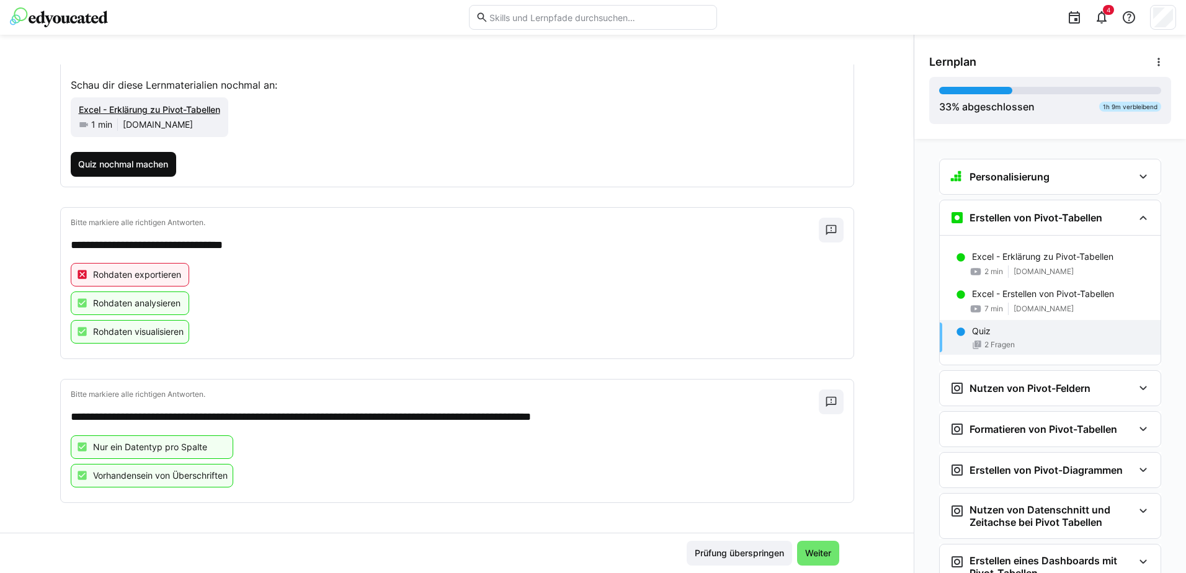
click at [127, 168] on span "Quiz nochmal machen" at bounding box center [123, 164] width 94 height 12
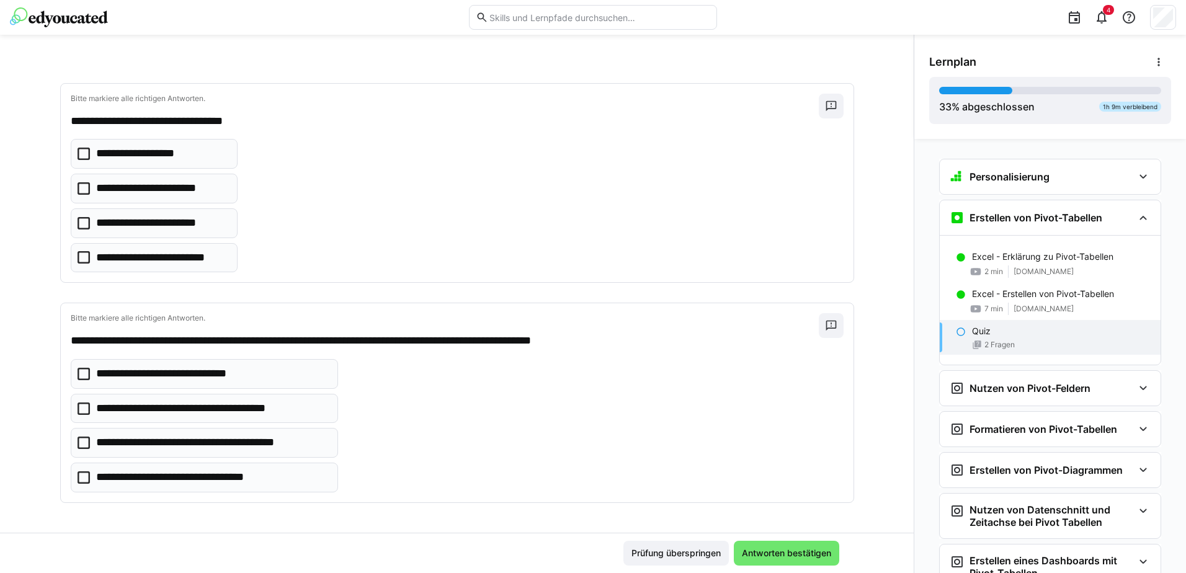
scroll to position [43, 0]
click at [78, 226] on icon at bounding box center [84, 223] width 12 height 12
click at [71, 263] on eds-checkbox "**********" at bounding box center [154, 258] width 167 height 30
click at [83, 375] on icon at bounding box center [84, 374] width 12 height 12
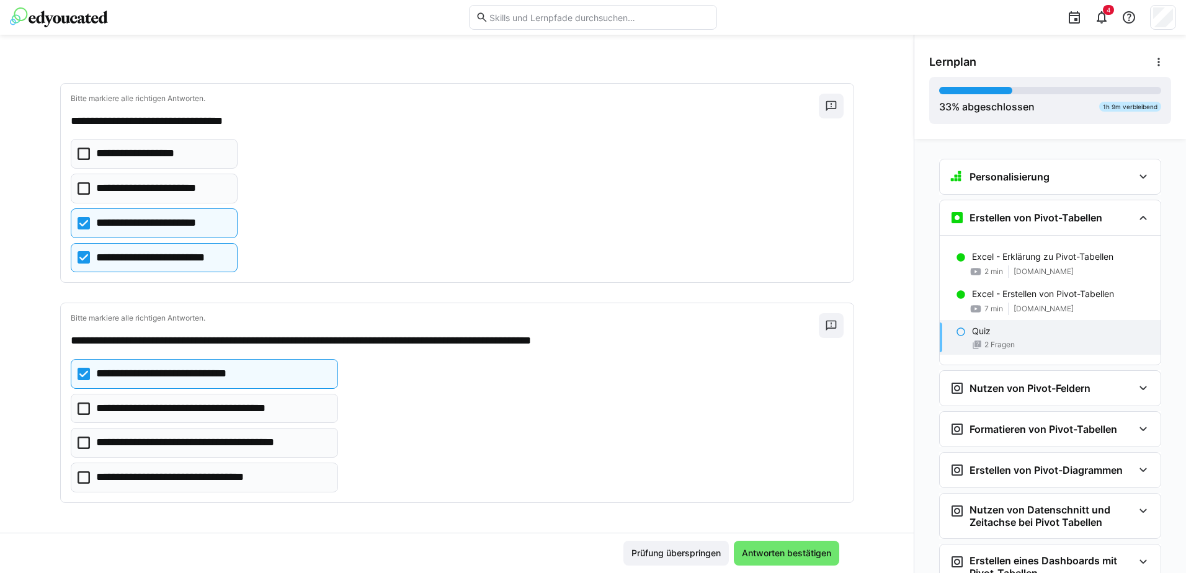
click at [79, 485] on eds-checkbox "**********" at bounding box center [204, 478] width 267 height 30
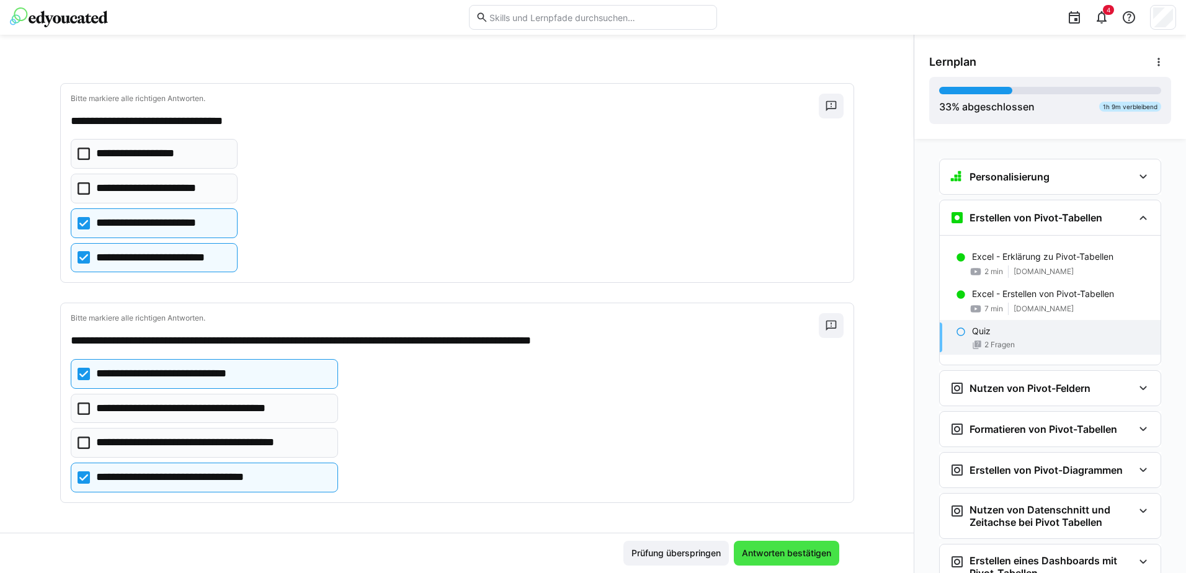
click at [784, 551] on span "Antworten bestätigen" at bounding box center [786, 553] width 93 height 12
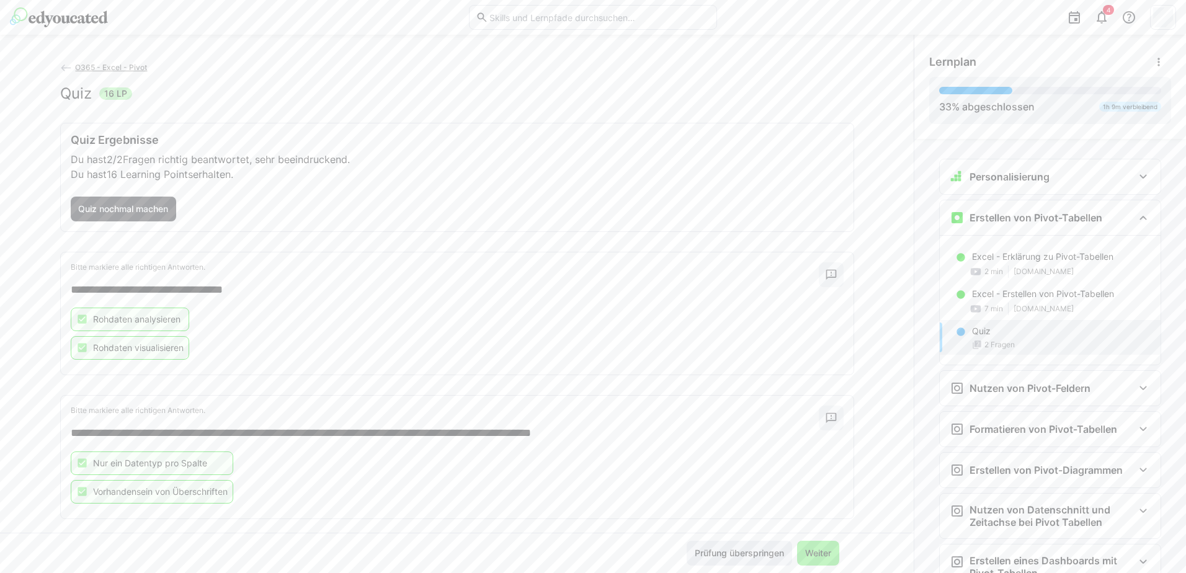
scroll to position [0, 0]
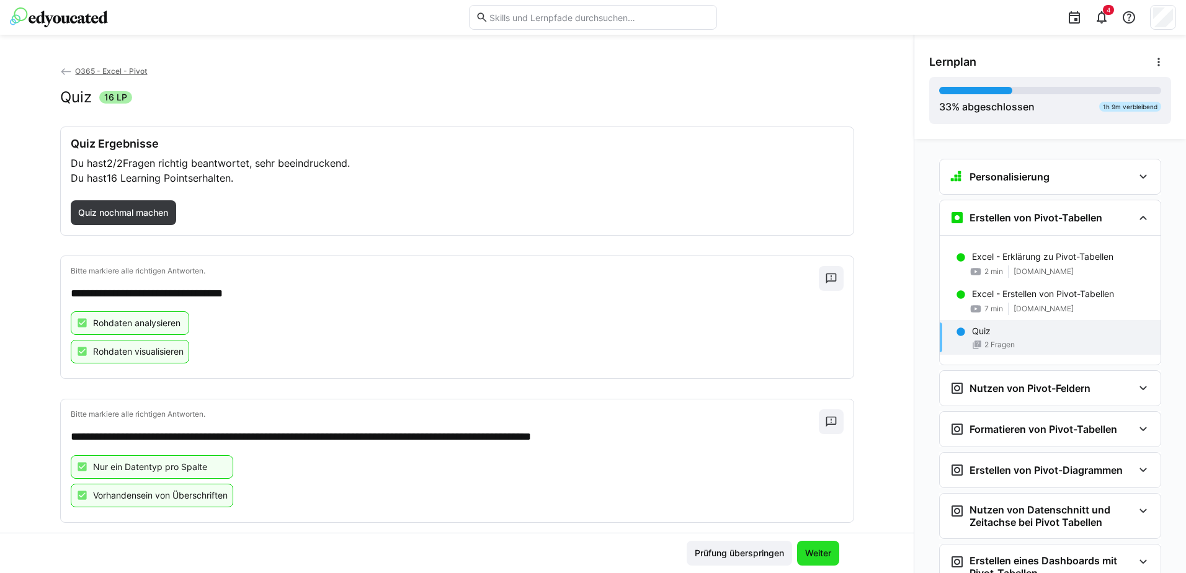
click at [815, 555] on span "Weiter" at bounding box center [818, 553] width 30 height 12
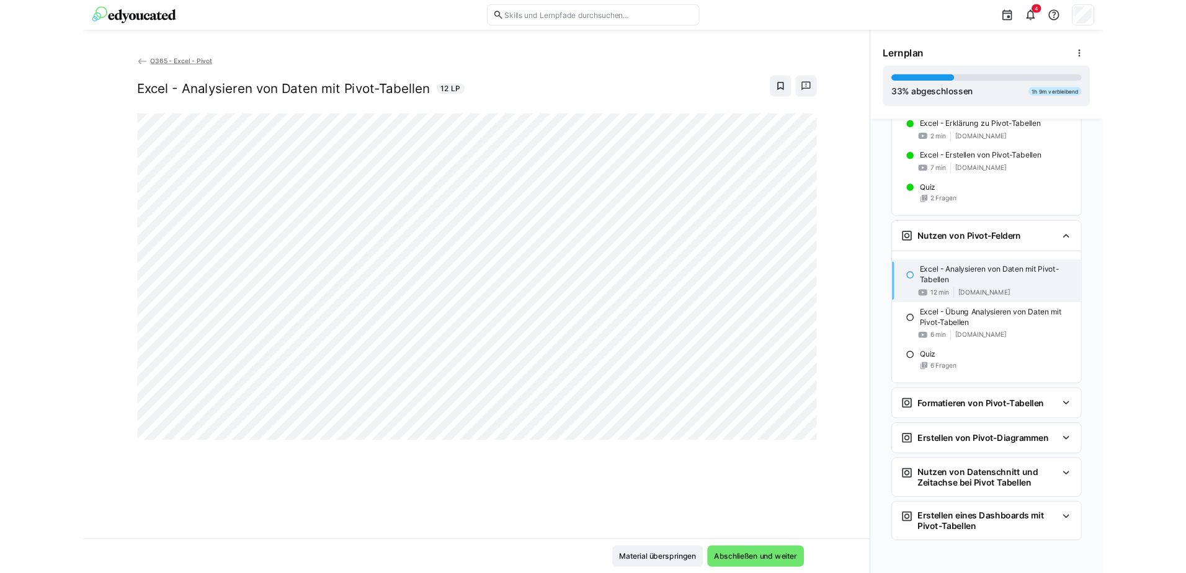
scroll to position [113, 0]
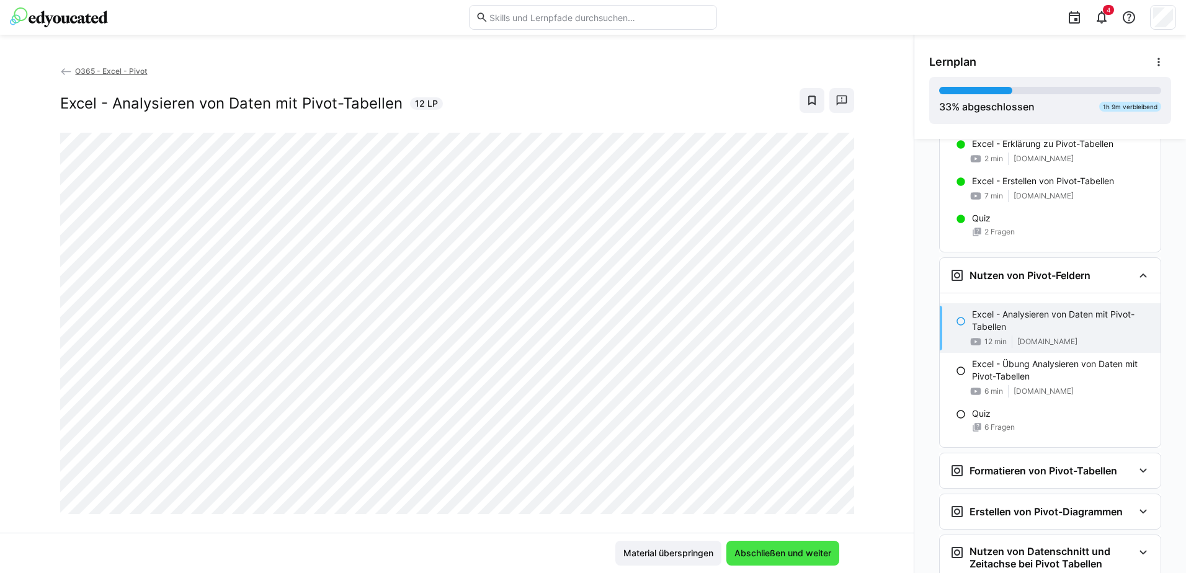
click at [776, 549] on span "Abschließen und weiter" at bounding box center [783, 553] width 101 height 12
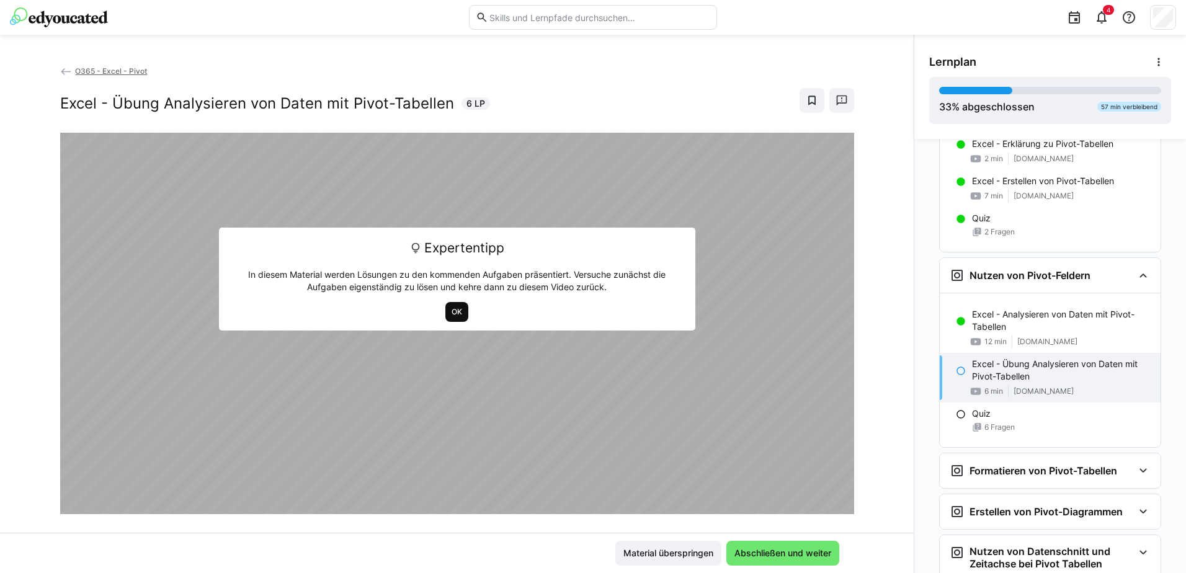
click at [455, 313] on span "OK" at bounding box center [456, 312] width 13 height 10
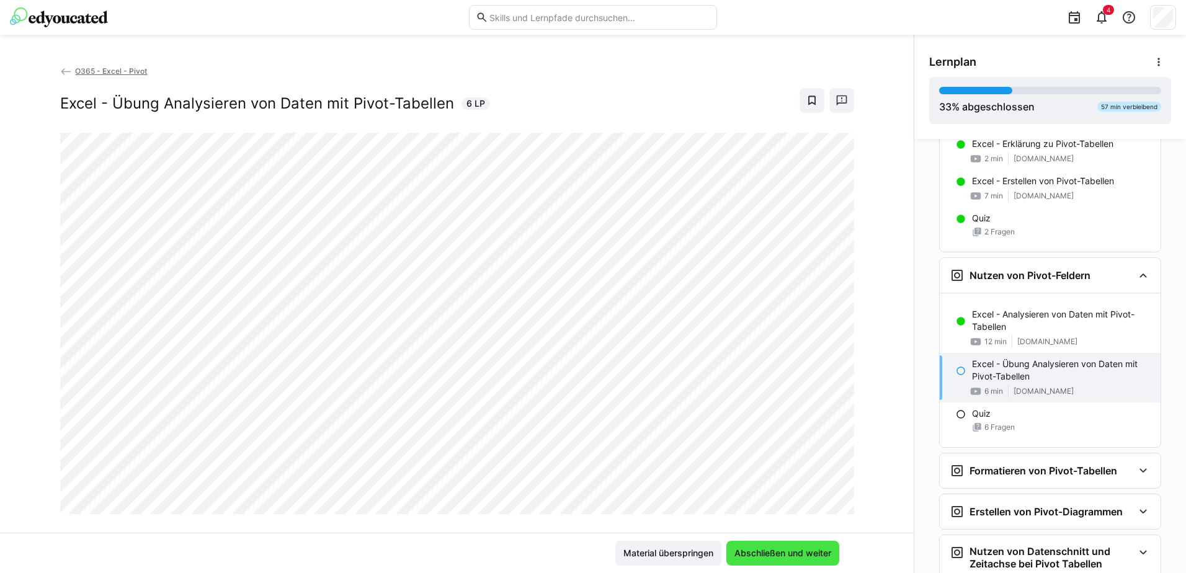
click at [777, 552] on span "Abschließen und weiter" at bounding box center [783, 553] width 101 height 12
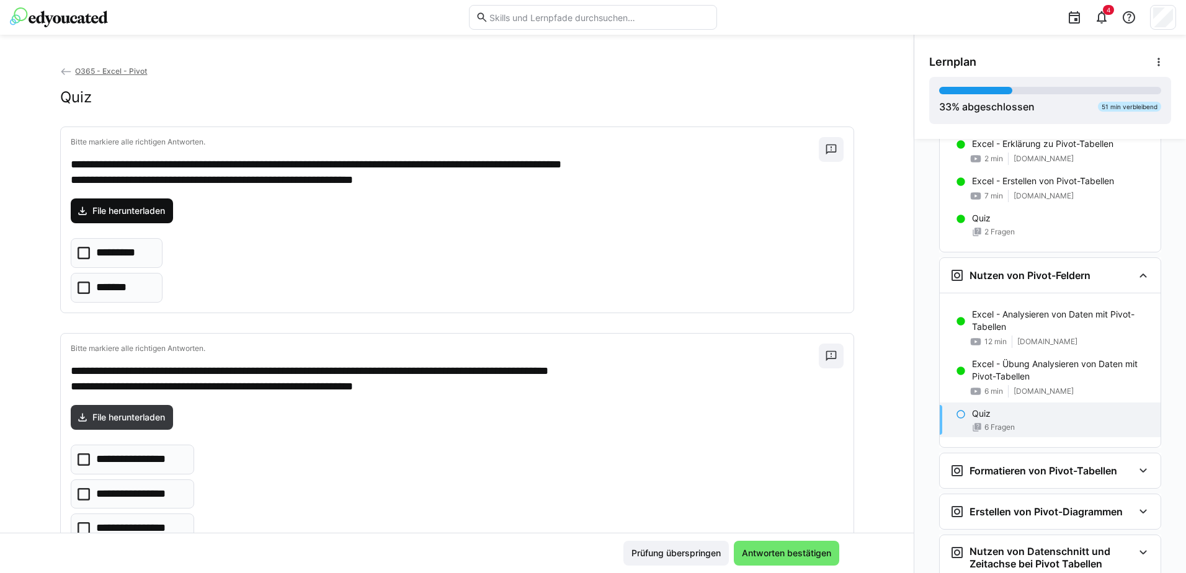
click at [141, 208] on span "File herunterladen" at bounding box center [129, 211] width 76 height 12
click at [78, 287] on icon at bounding box center [84, 288] width 12 height 12
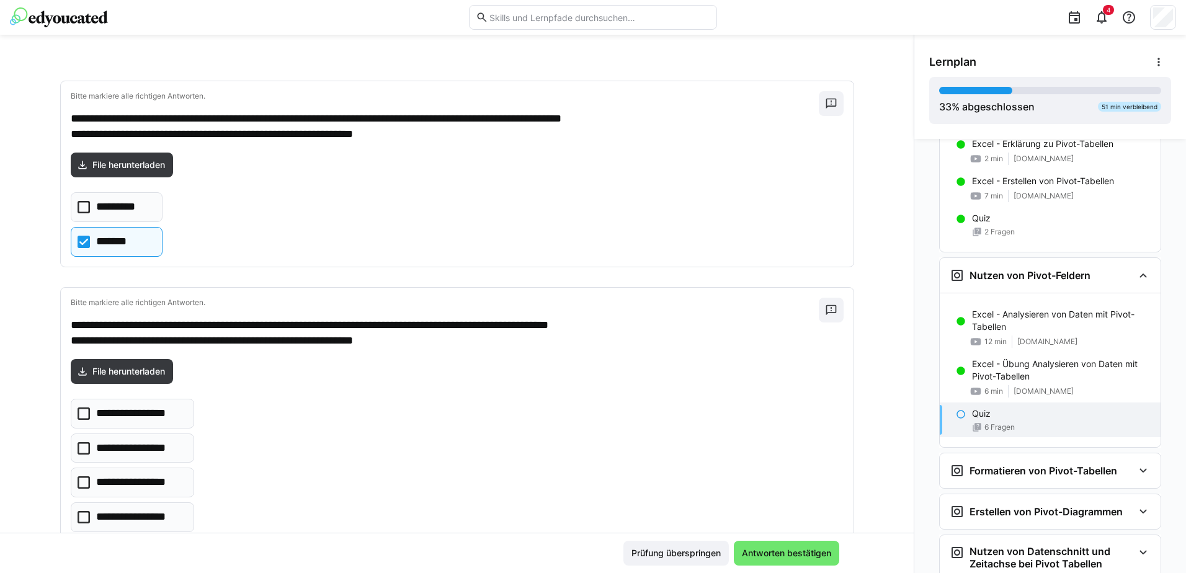
scroll to position [186, 0]
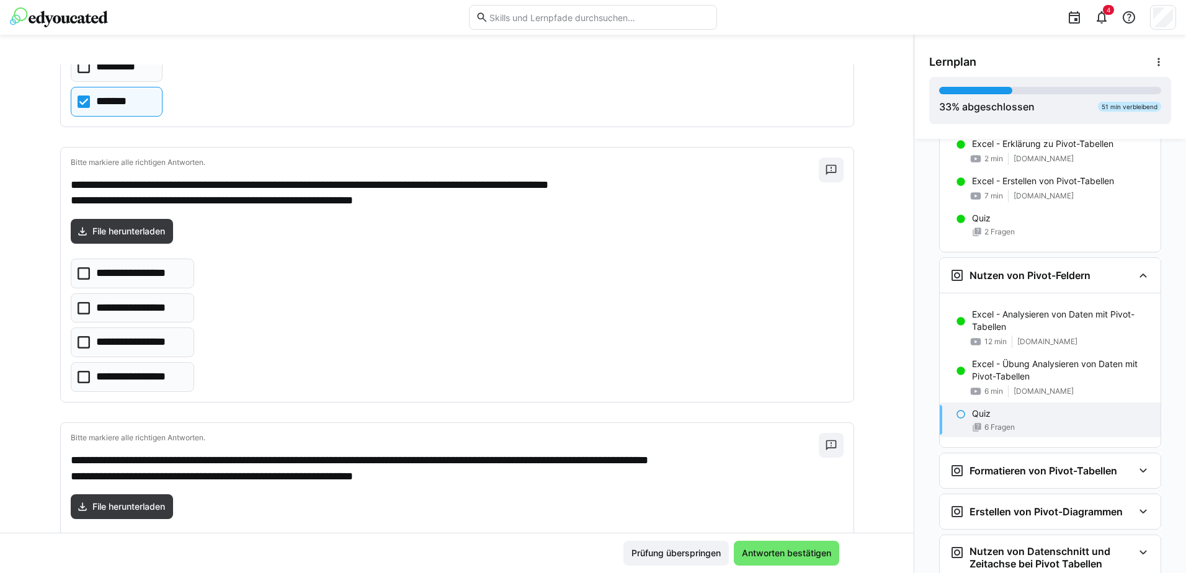
click at [81, 377] on icon at bounding box center [84, 377] width 12 height 12
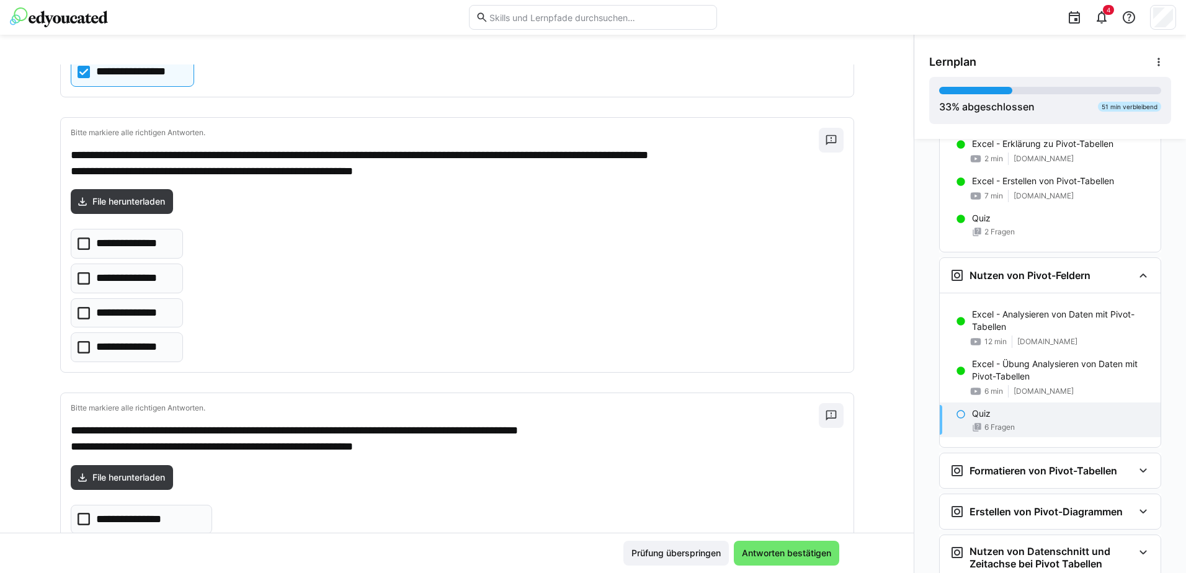
scroll to position [496, 0]
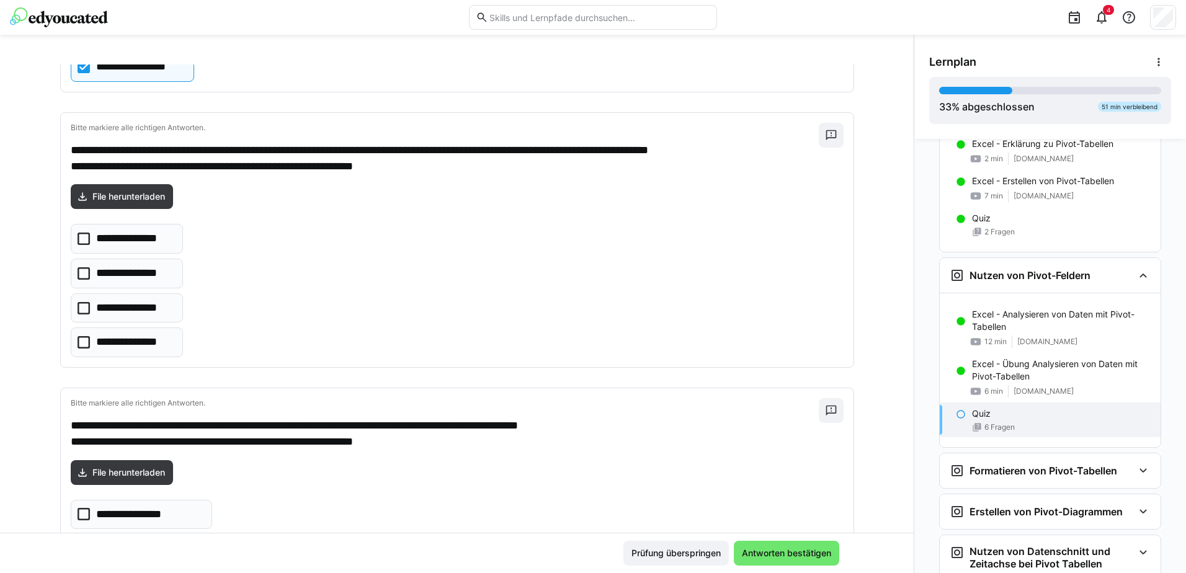
click at [79, 237] on icon at bounding box center [84, 239] width 12 height 12
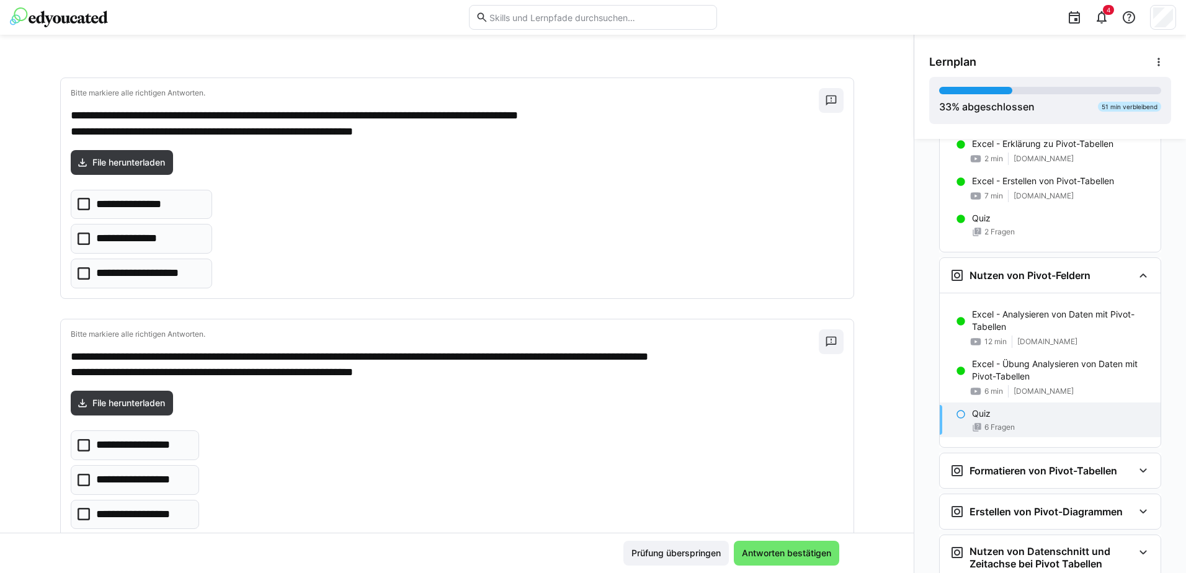
scroll to position [744, 0]
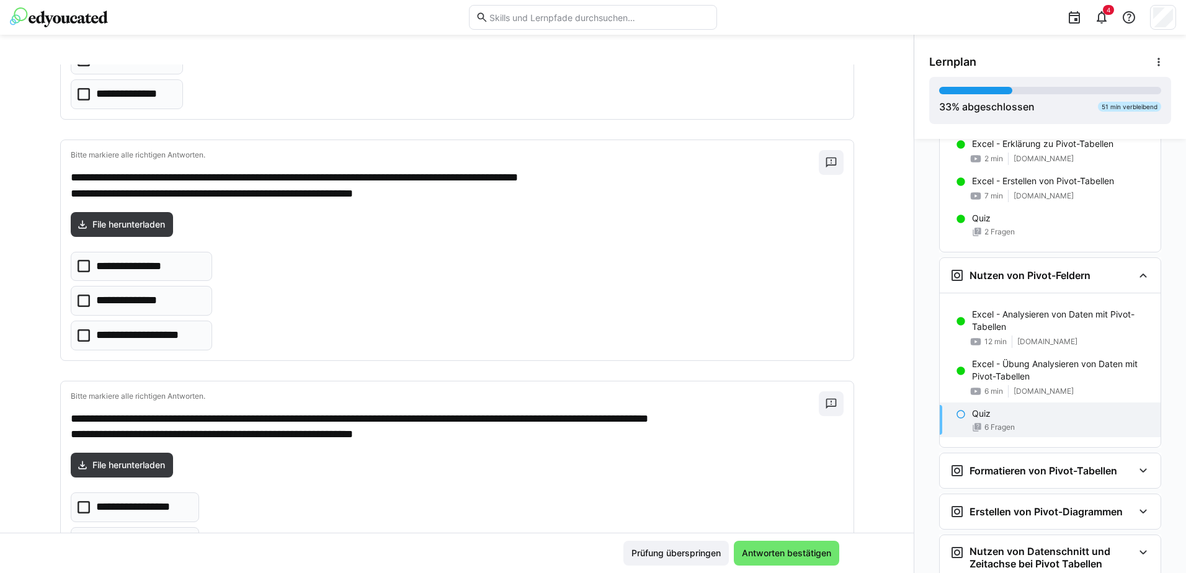
click at [78, 339] on icon at bounding box center [84, 335] width 12 height 12
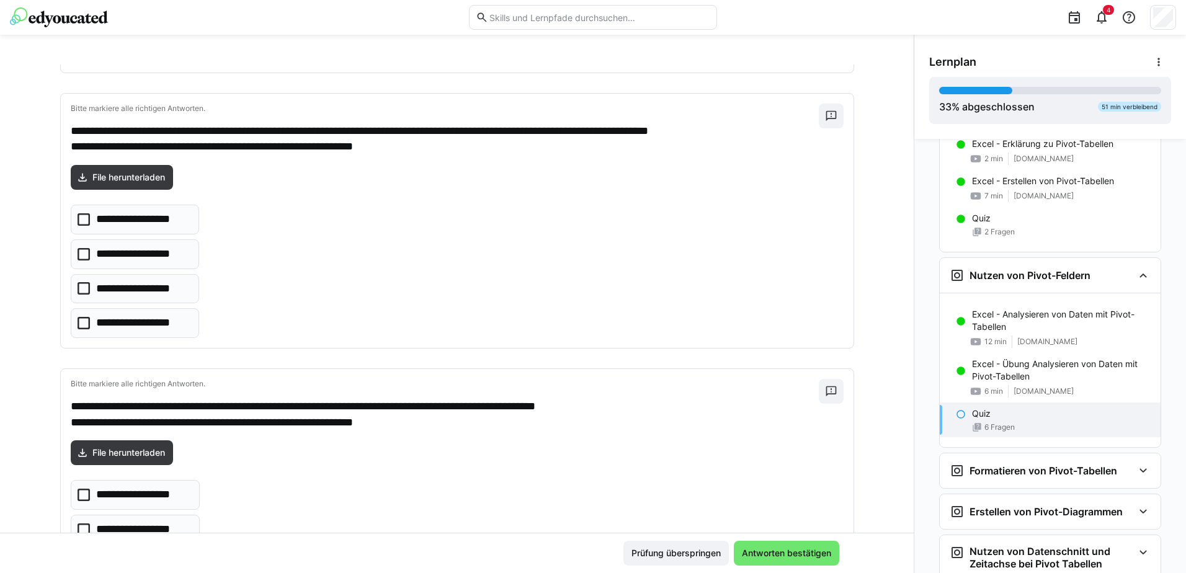
scroll to position [1055, 0]
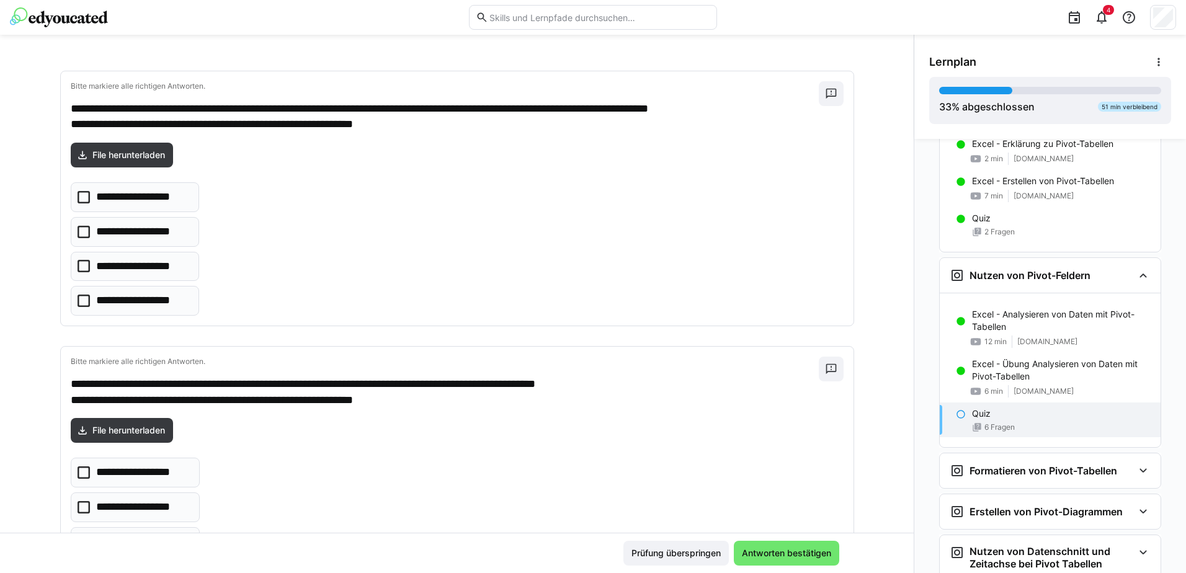
click at [82, 298] on icon at bounding box center [84, 301] width 12 height 12
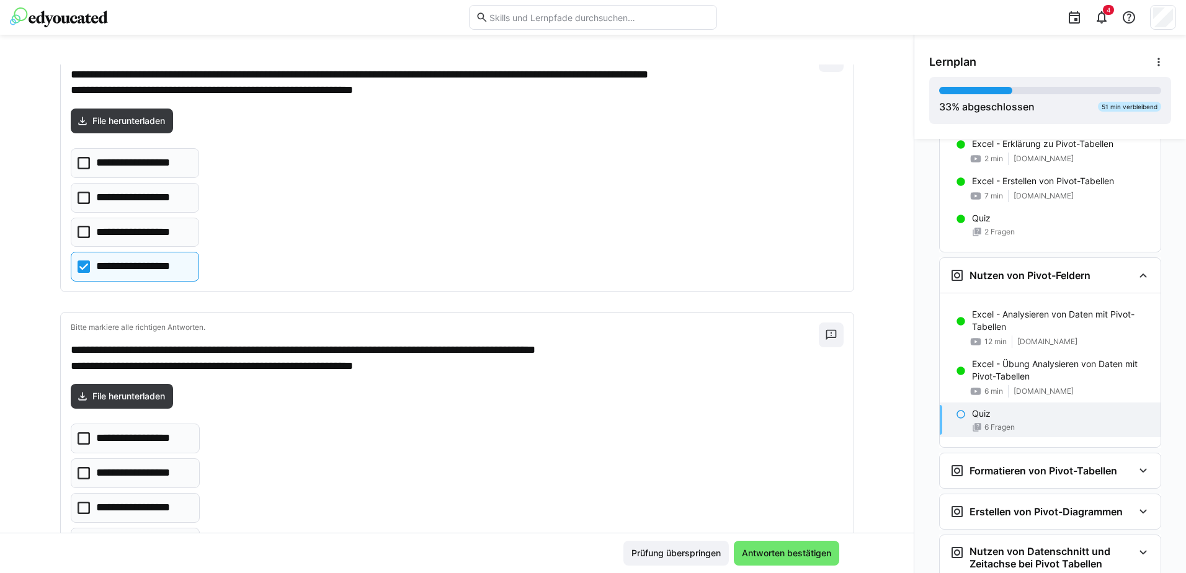
scroll to position [1153, 0]
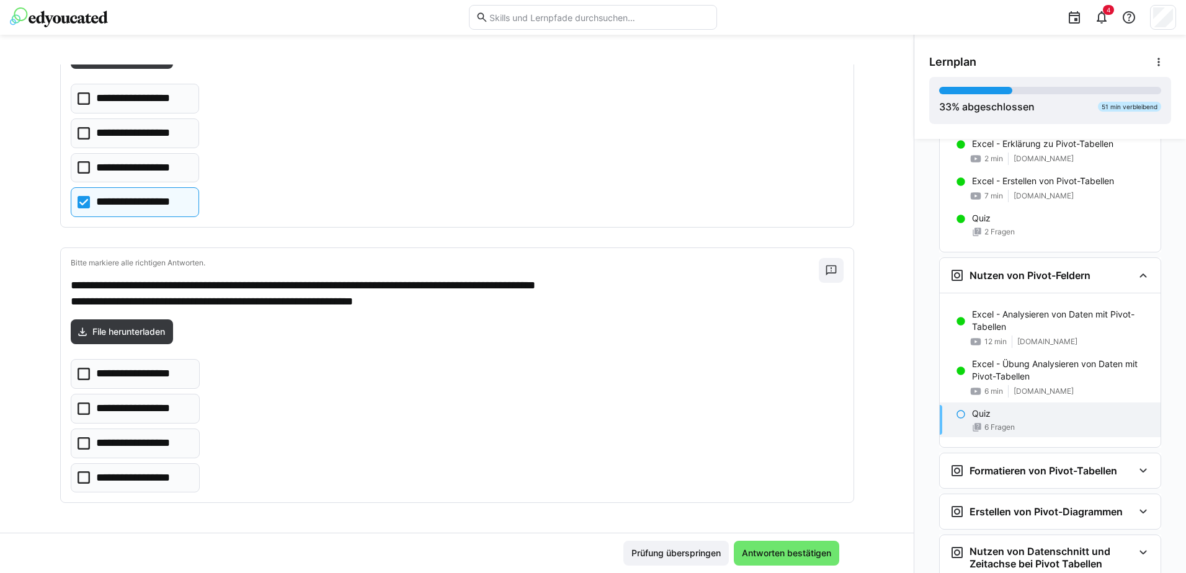
click at [79, 411] on icon at bounding box center [84, 409] width 12 height 12
click at [770, 555] on span "Antworten bestätigen" at bounding box center [786, 553] width 93 height 12
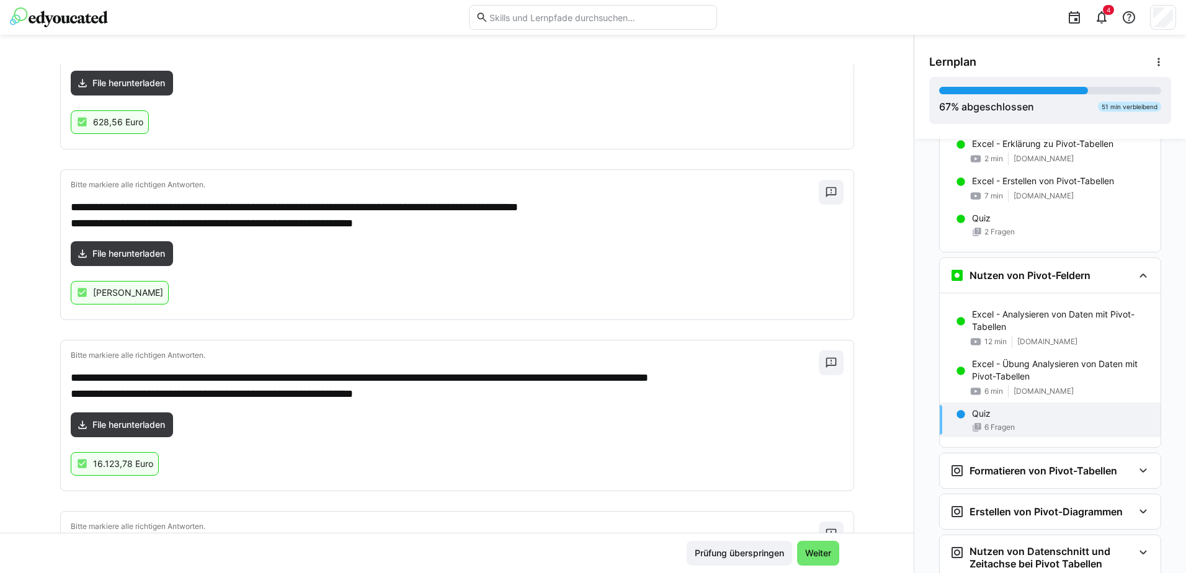
scroll to position [758, 0]
